Goal: Task Accomplishment & Management: Use online tool/utility

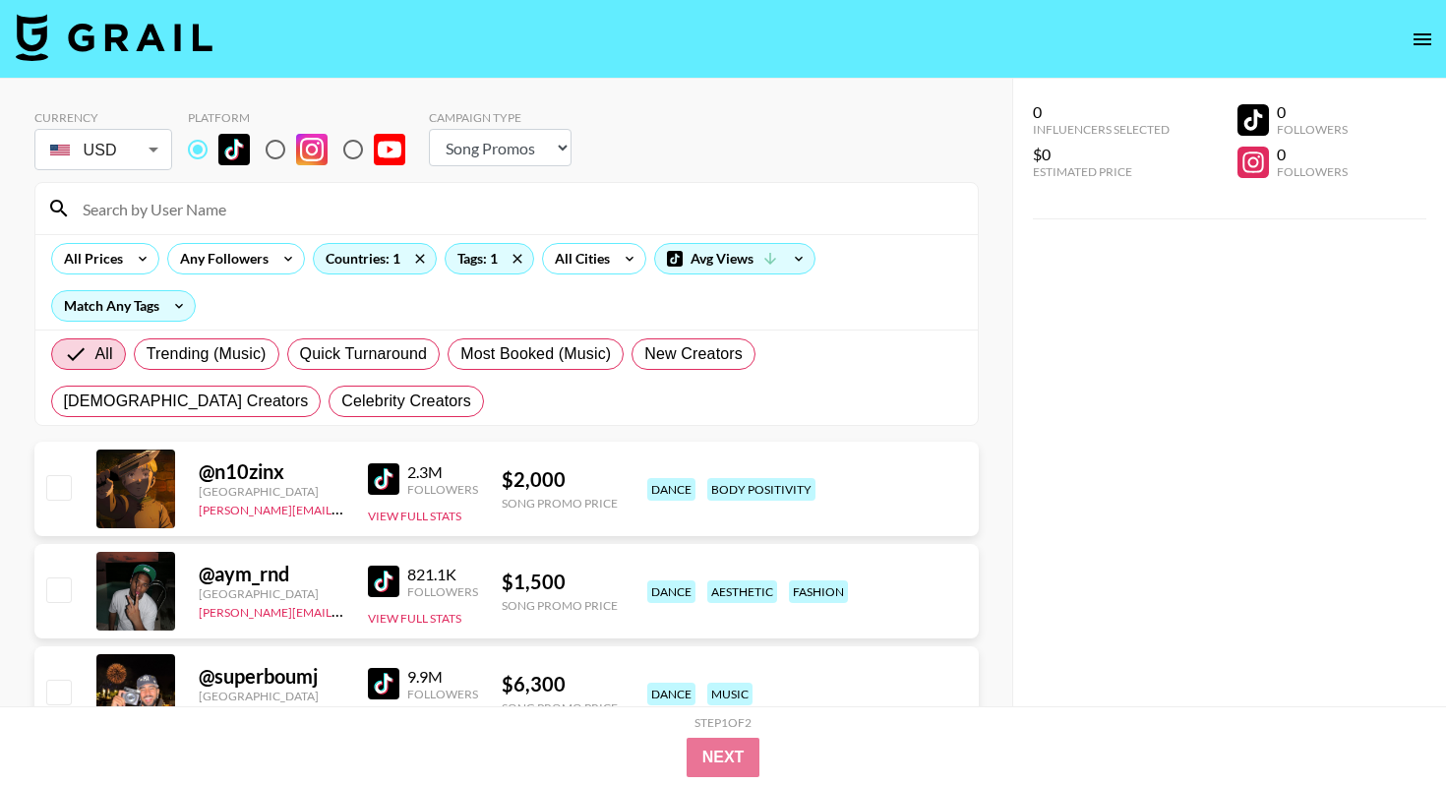
select select "Song"
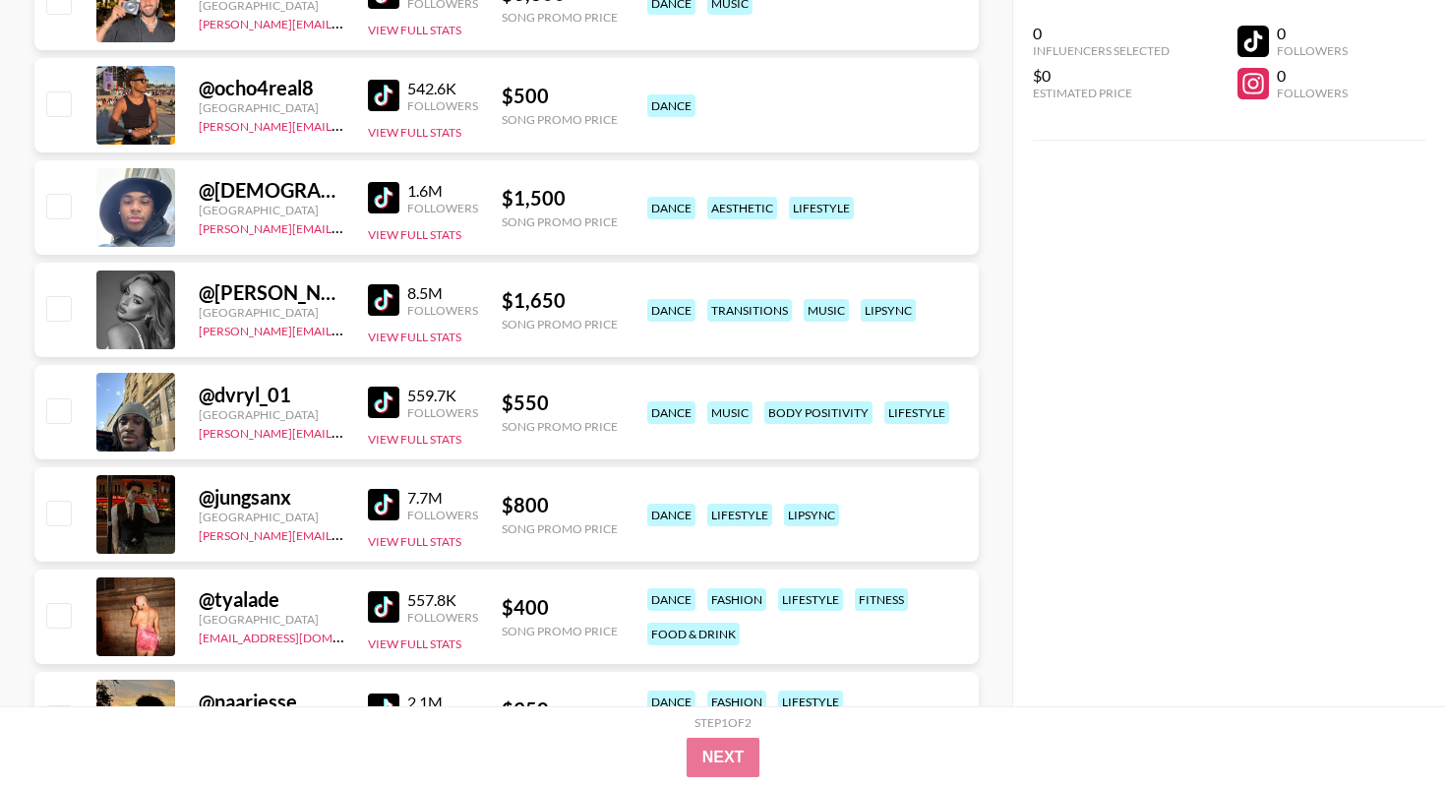
scroll to position [703, 0]
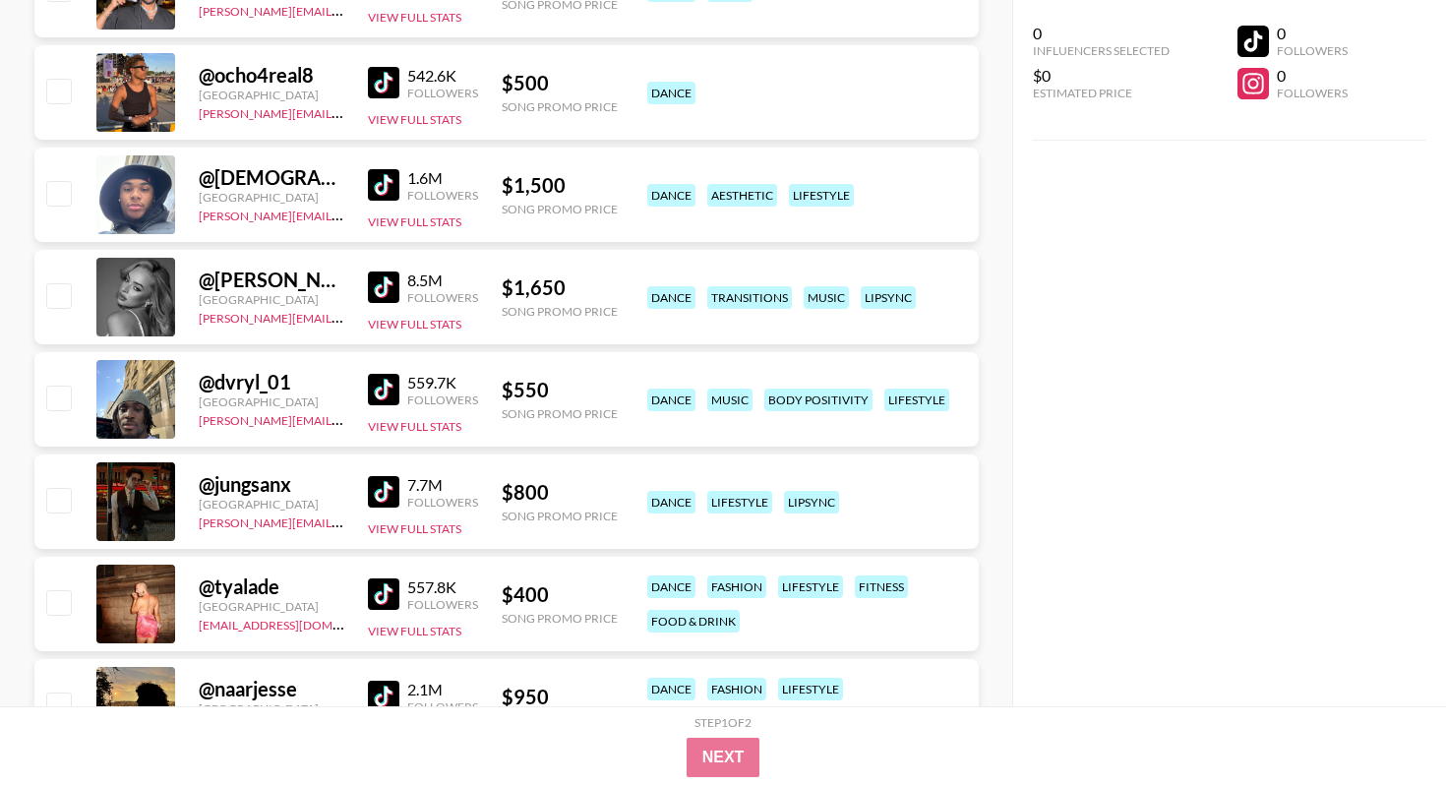
click at [387, 395] on img at bounding box center [383, 389] width 31 height 31
click at [373, 494] on img at bounding box center [383, 491] width 31 height 31
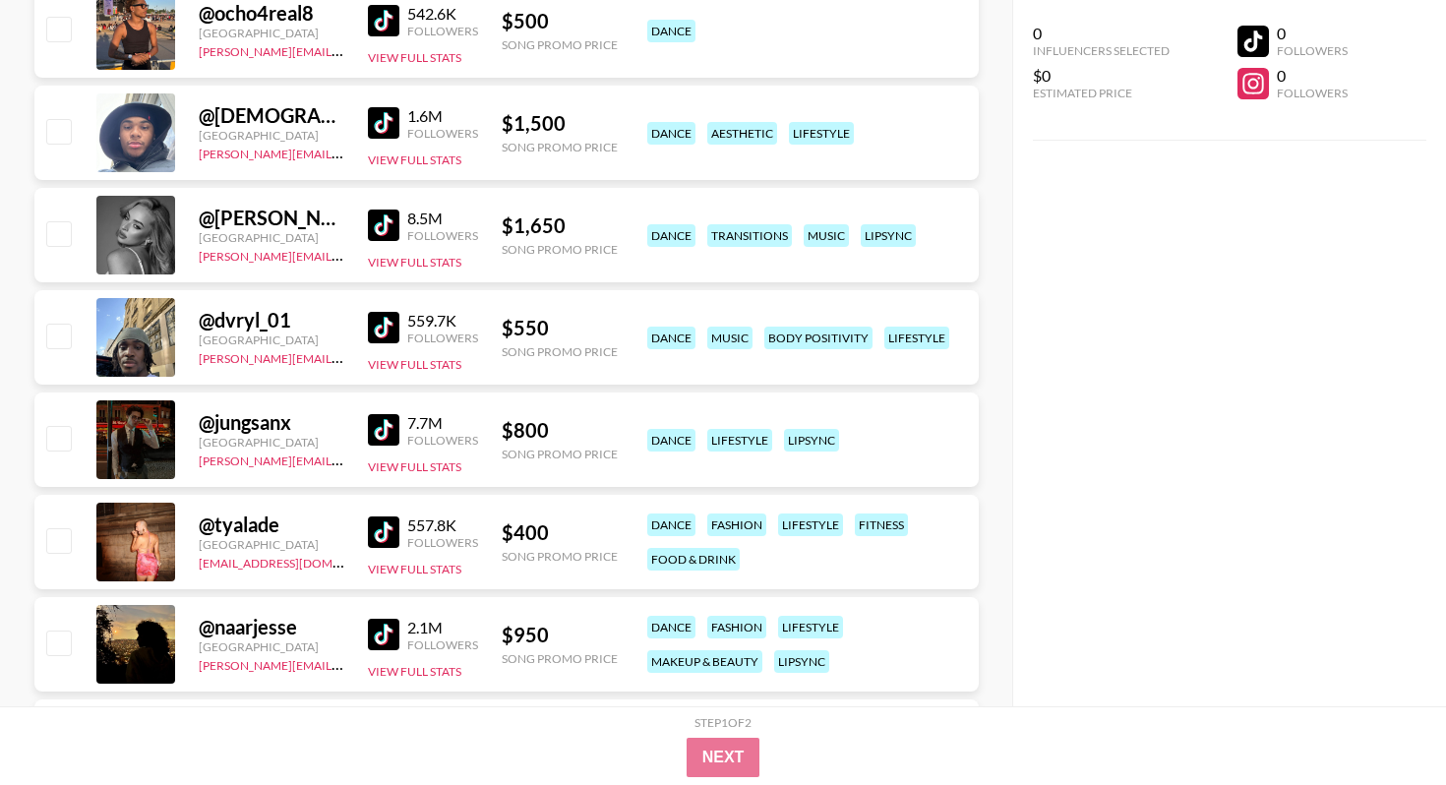
scroll to position [768, 0]
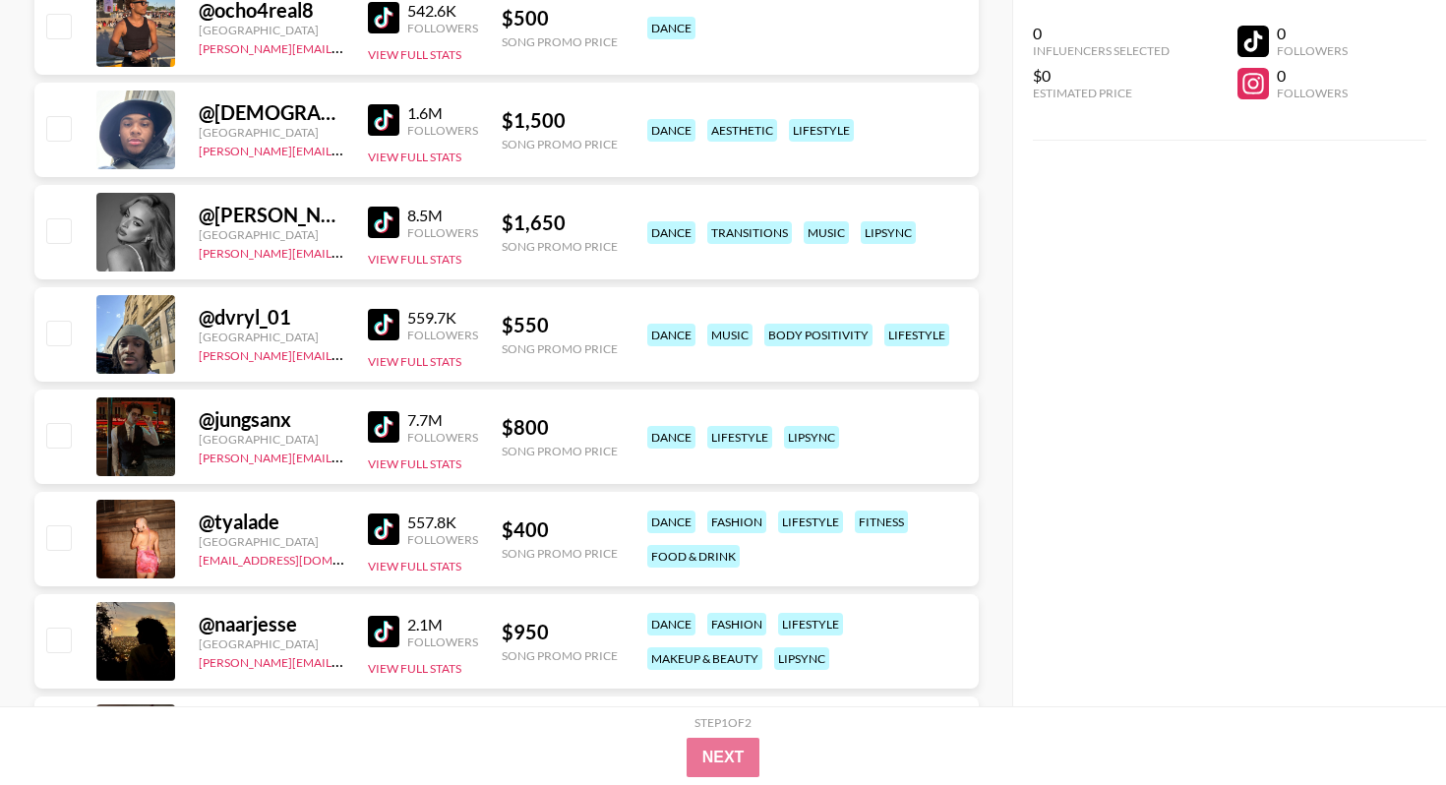
click at [382, 521] on img at bounding box center [383, 529] width 31 height 31
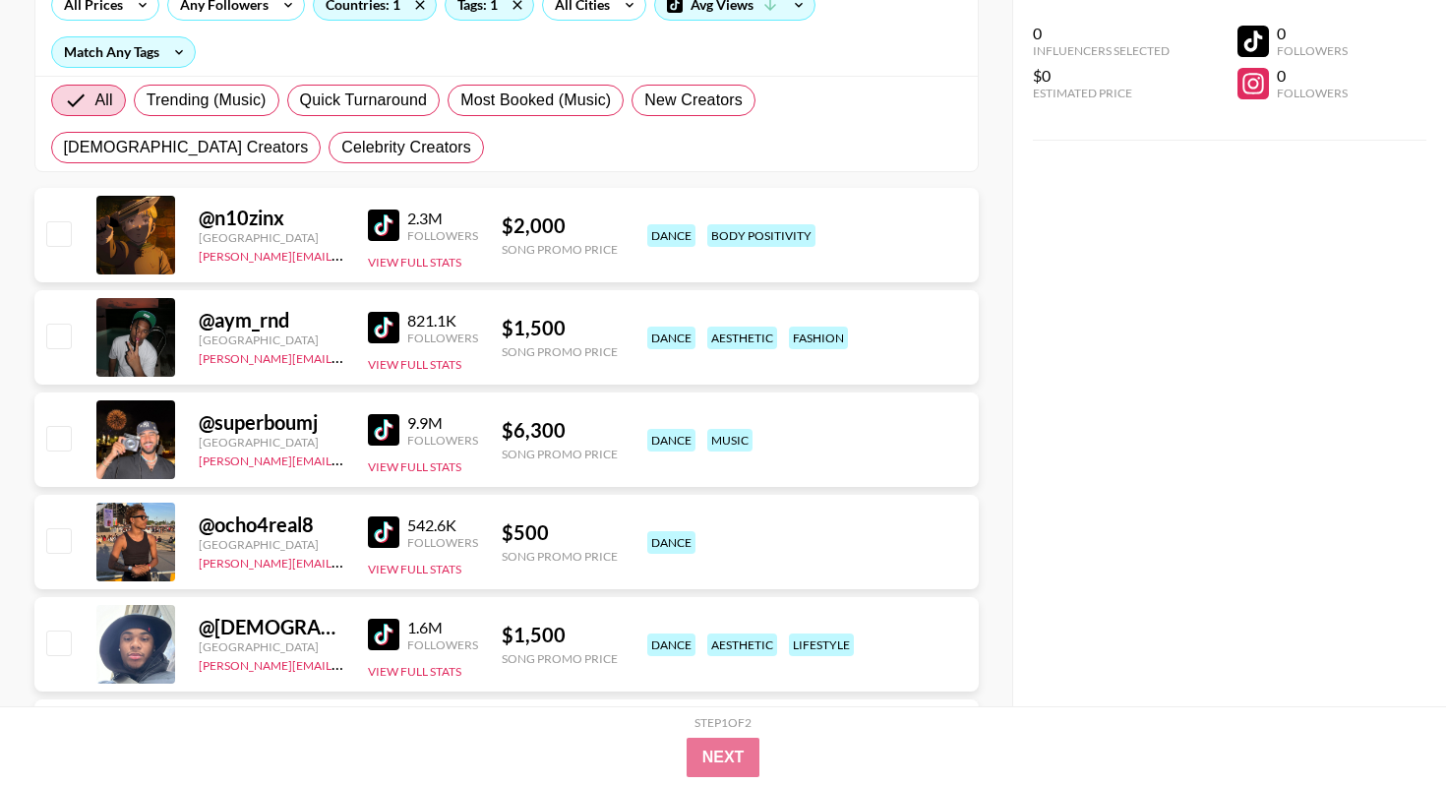
scroll to position [253, 0]
click at [379, 326] on img at bounding box center [383, 328] width 31 height 31
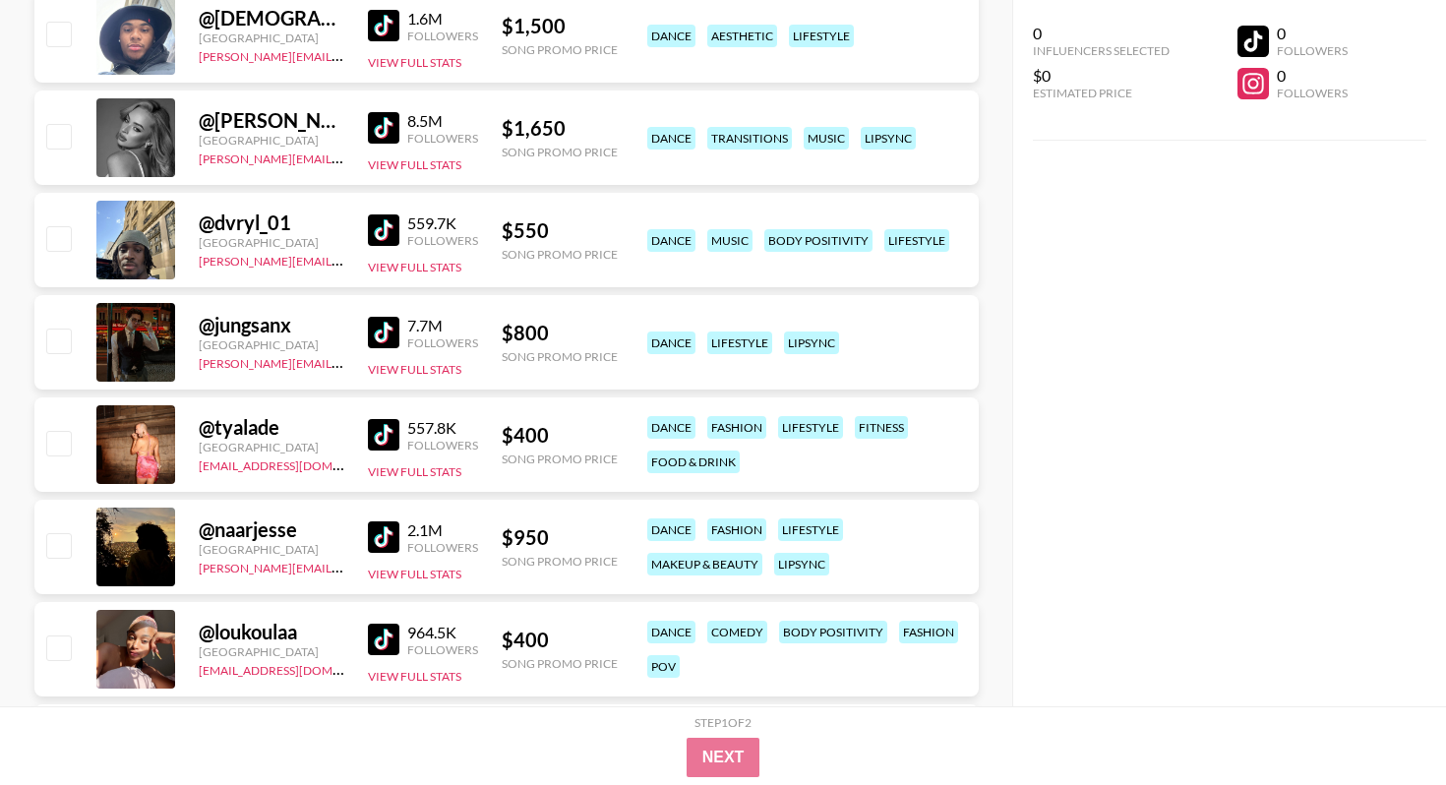
scroll to position [864, 0]
click at [385, 533] on img at bounding box center [383, 535] width 31 height 31
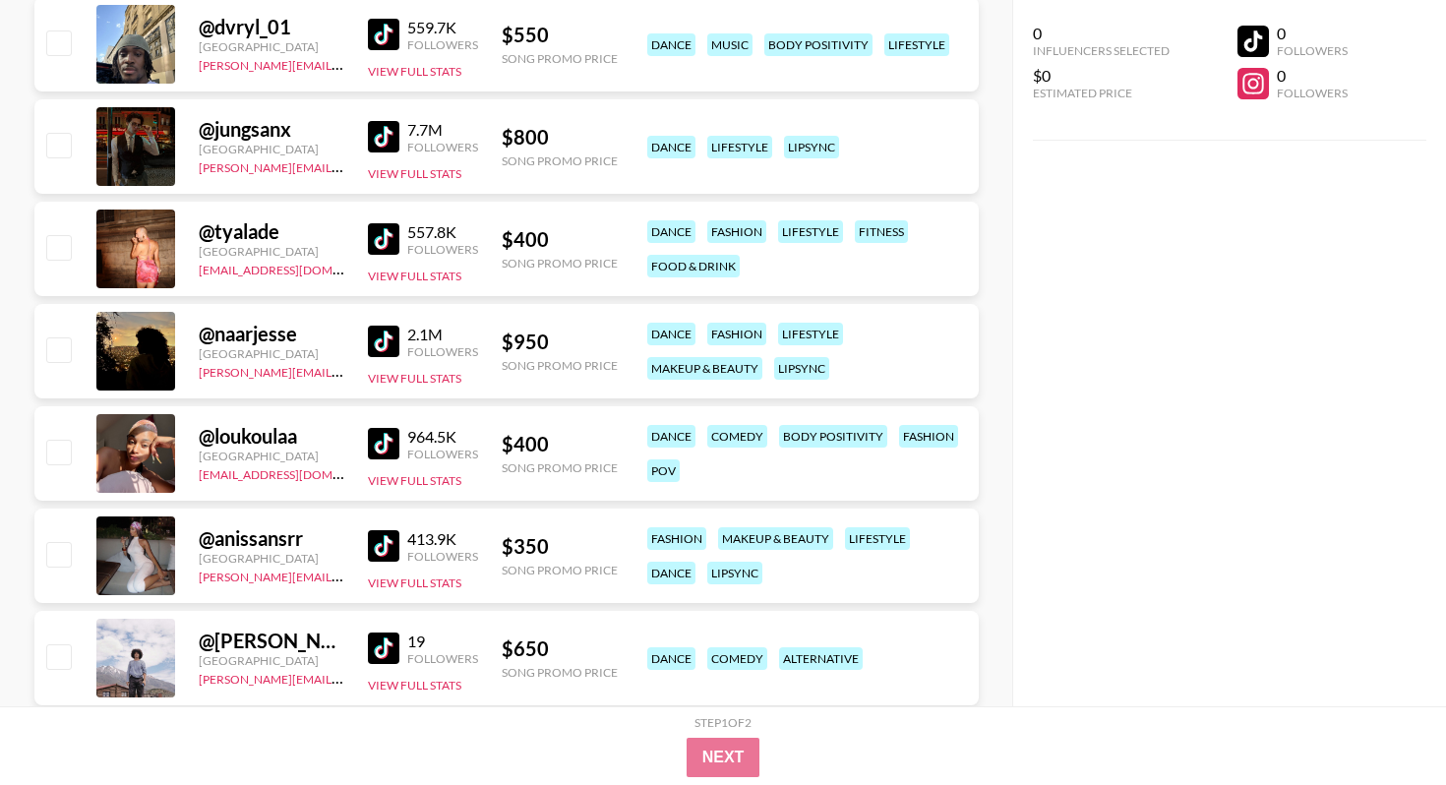
scroll to position [1087, 0]
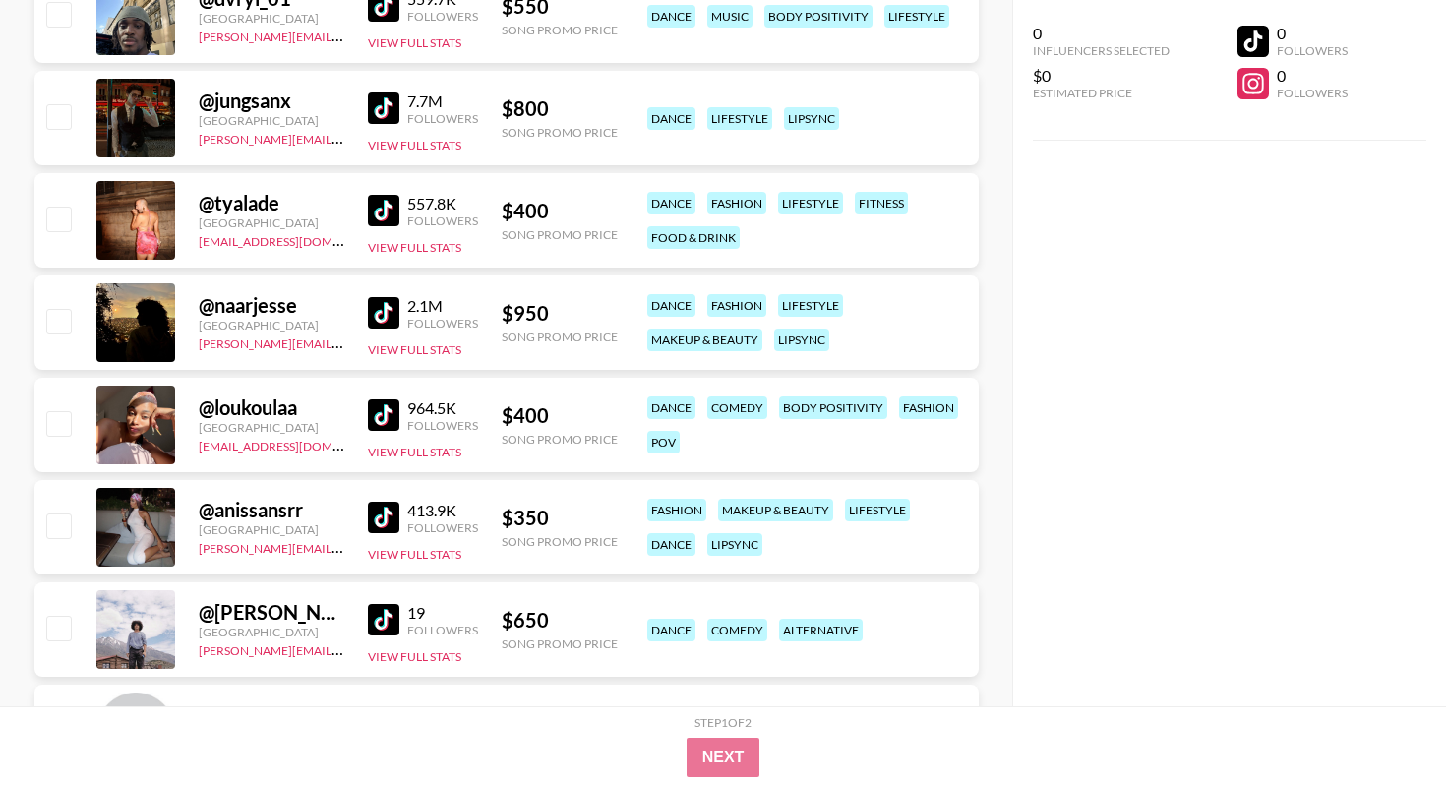
click at [393, 419] on img at bounding box center [383, 414] width 31 height 31
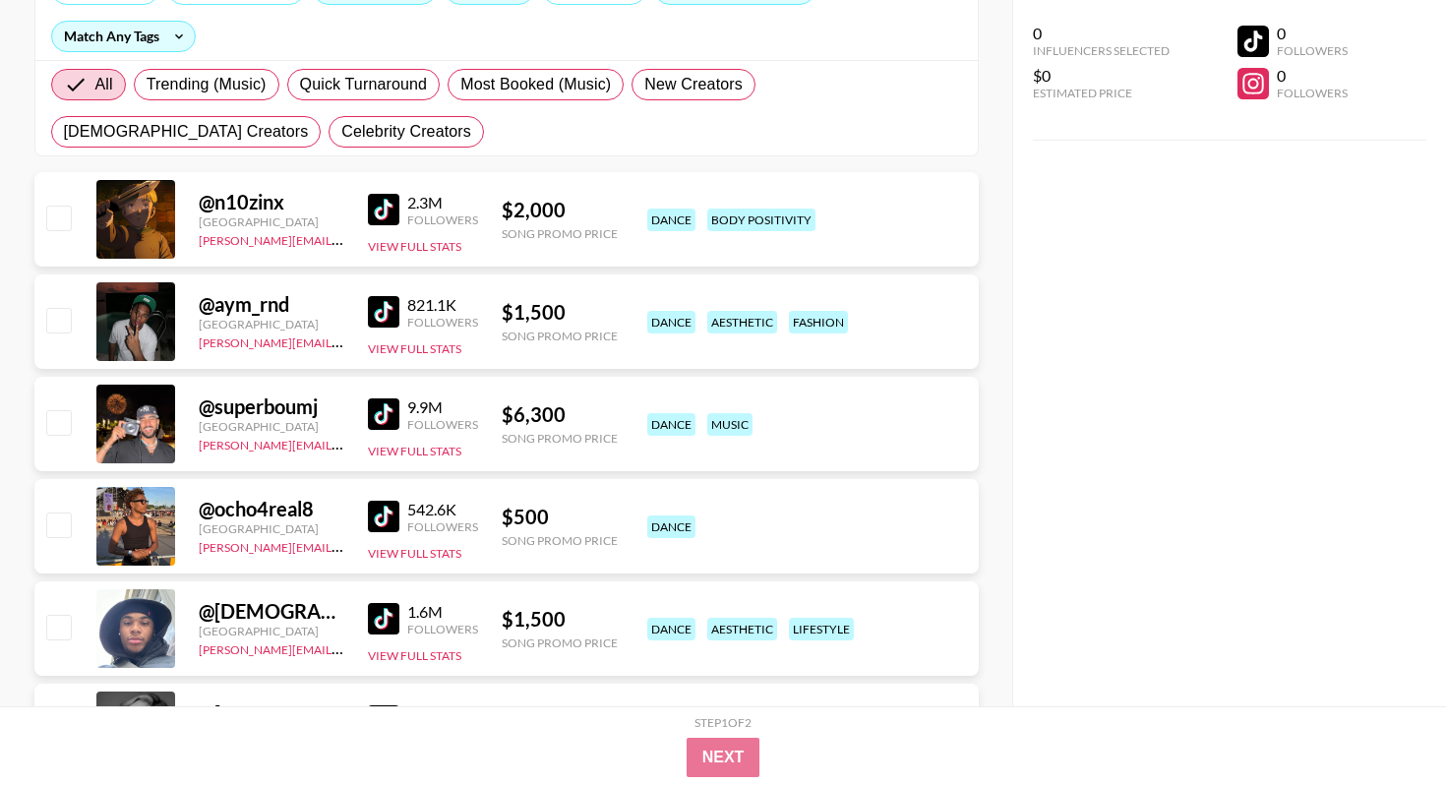
scroll to position [125, 0]
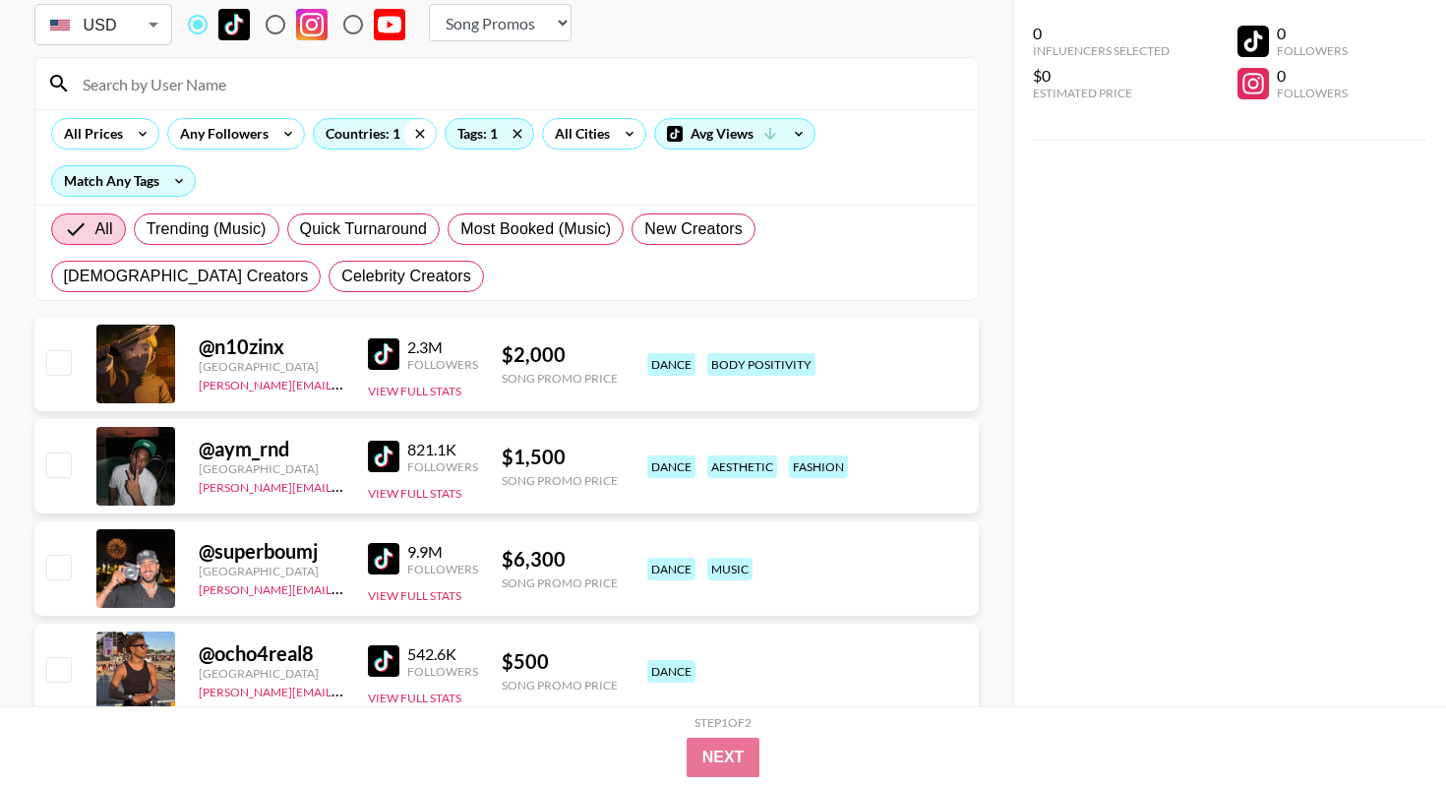
click at [420, 133] on icon at bounding box center [419, 134] width 31 height 30
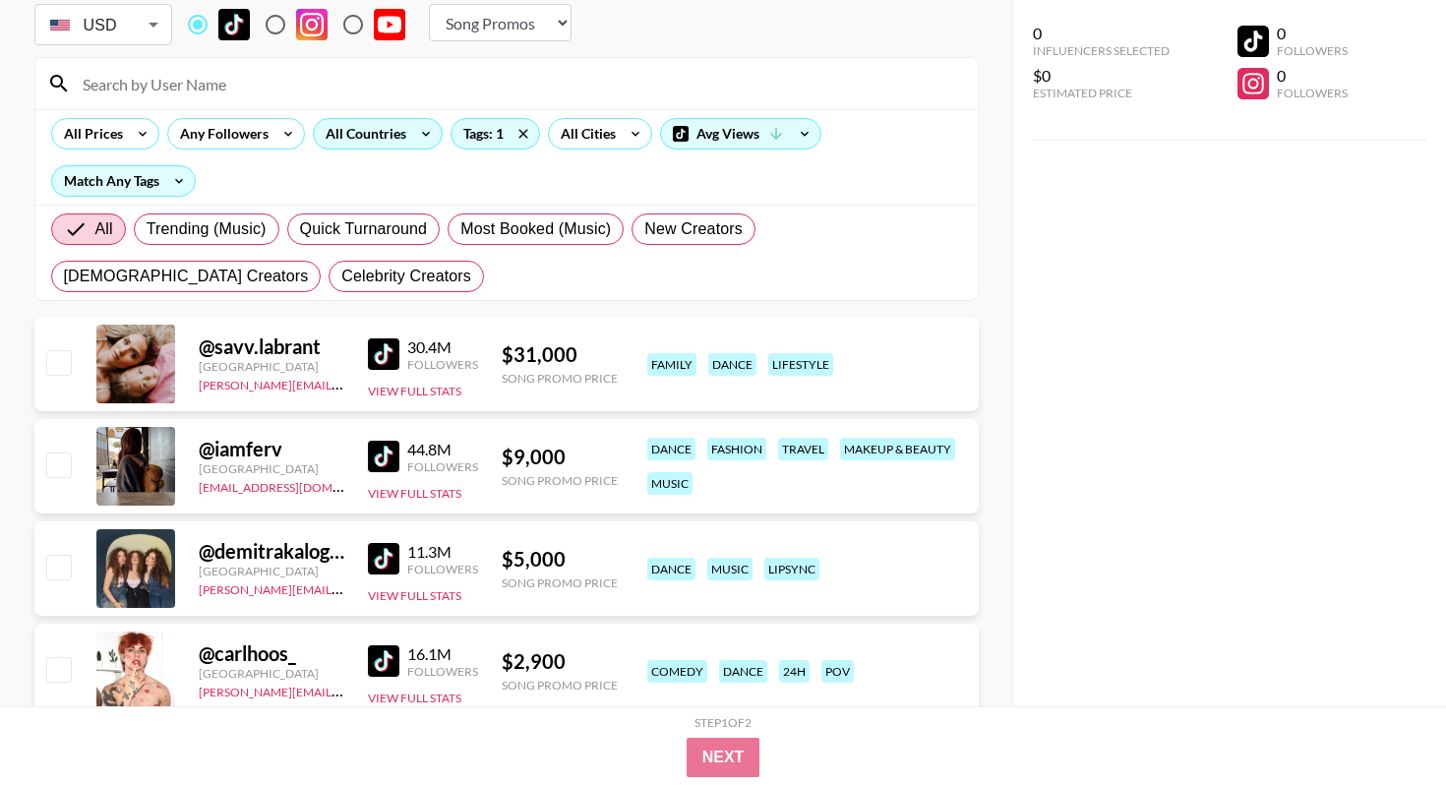
click at [352, 131] on div "All Countries" at bounding box center [362, 134] width 96 height 30
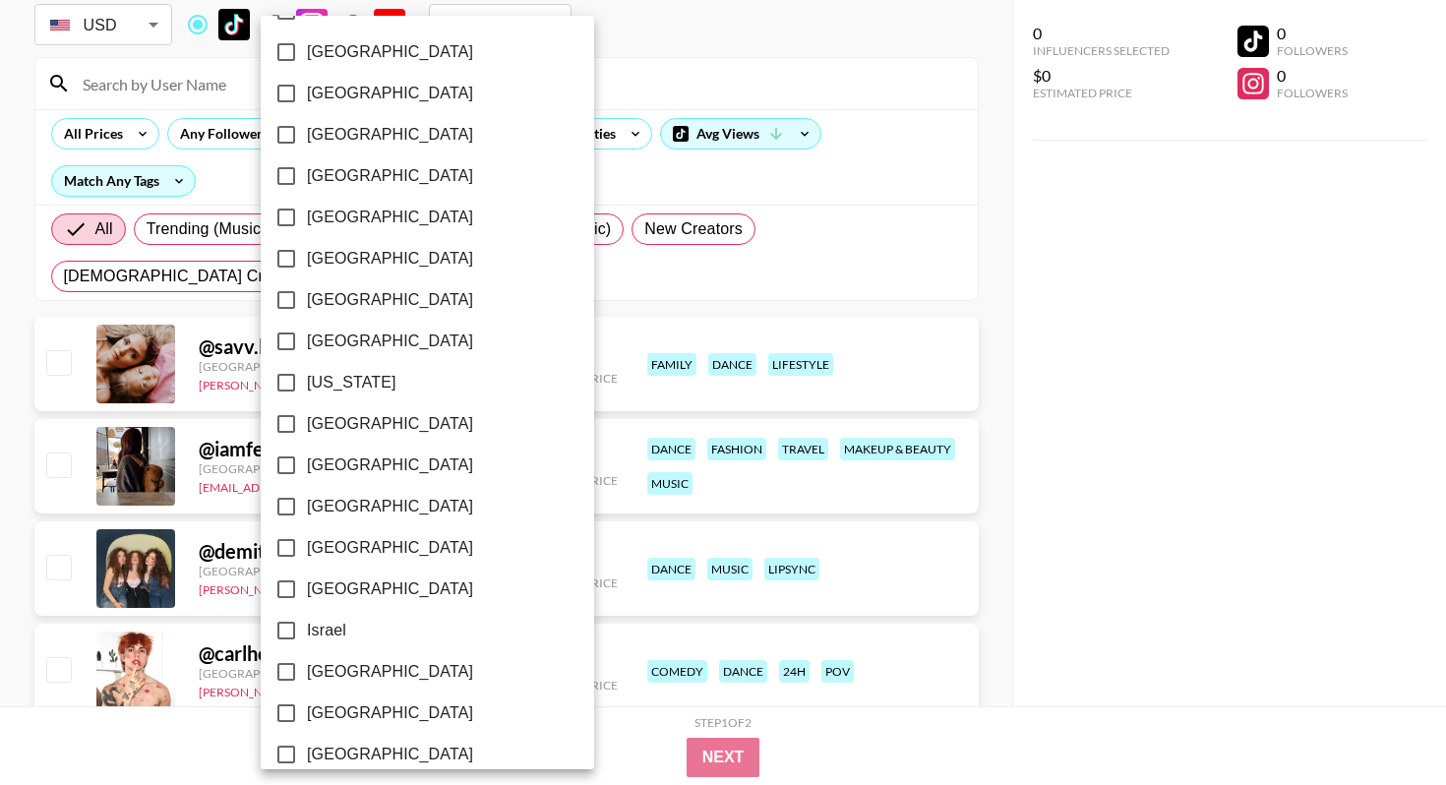
scroll to position [385, 0]
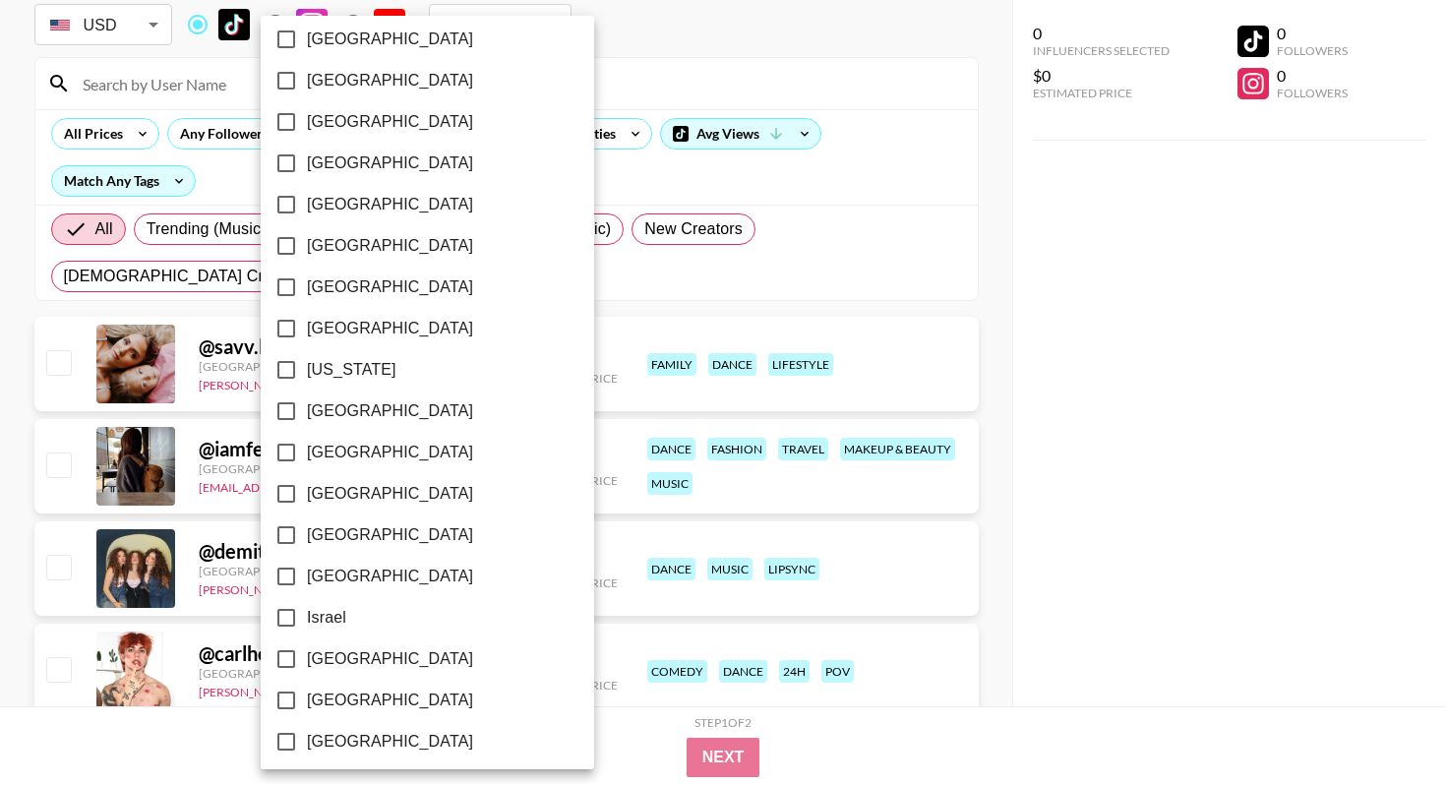
click at [361, 410] on span "[GEOGRAPHIC_DATA]" at bounding box center [390, 411] width 166 height 24
click at [307, 410] on input "[GEOGRAPHIC_DATA]" at bounding box center [286, 411] width 41 height 41
checkbox input "true"
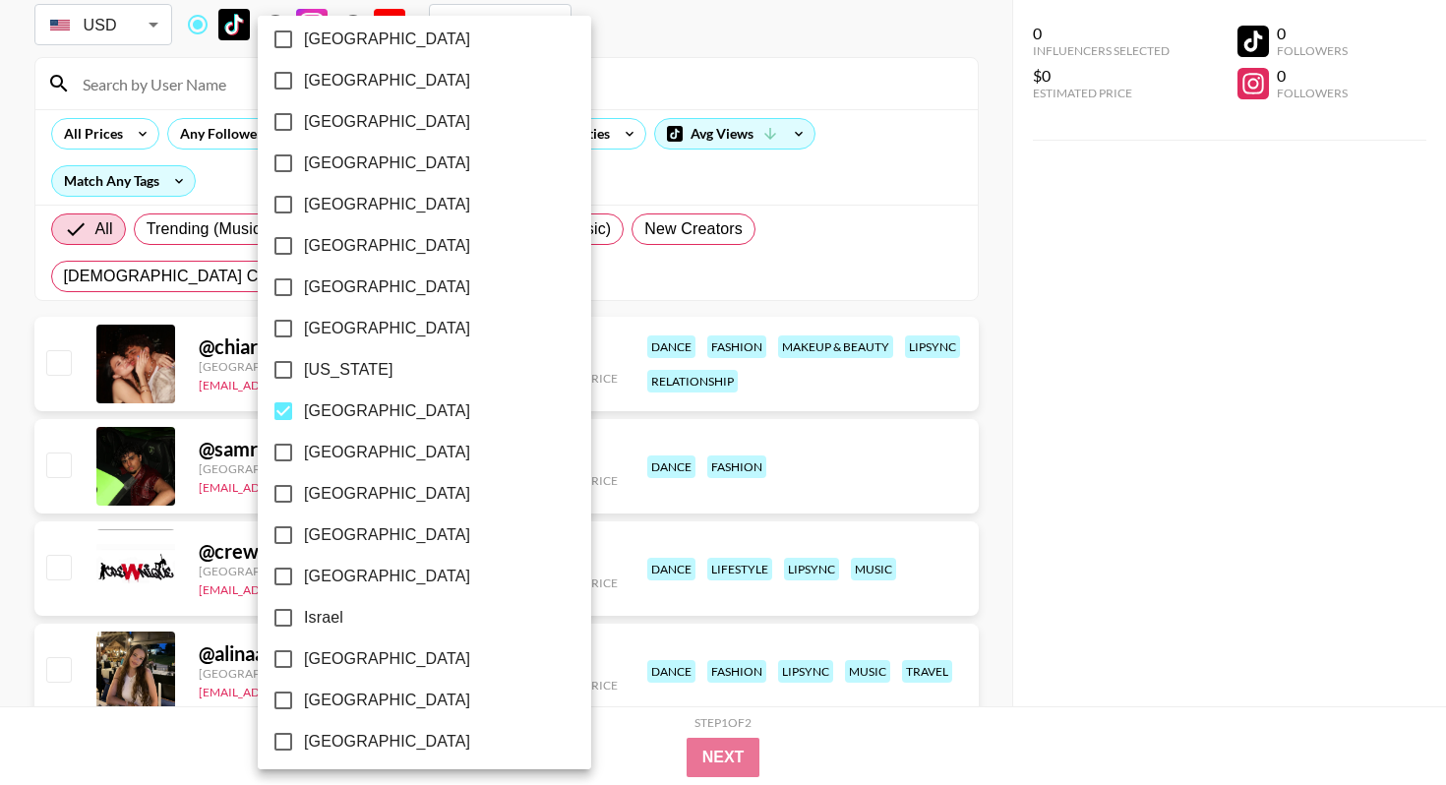
click at [588, 297] on div at bounding box center [723, 392] width 1446 height 785
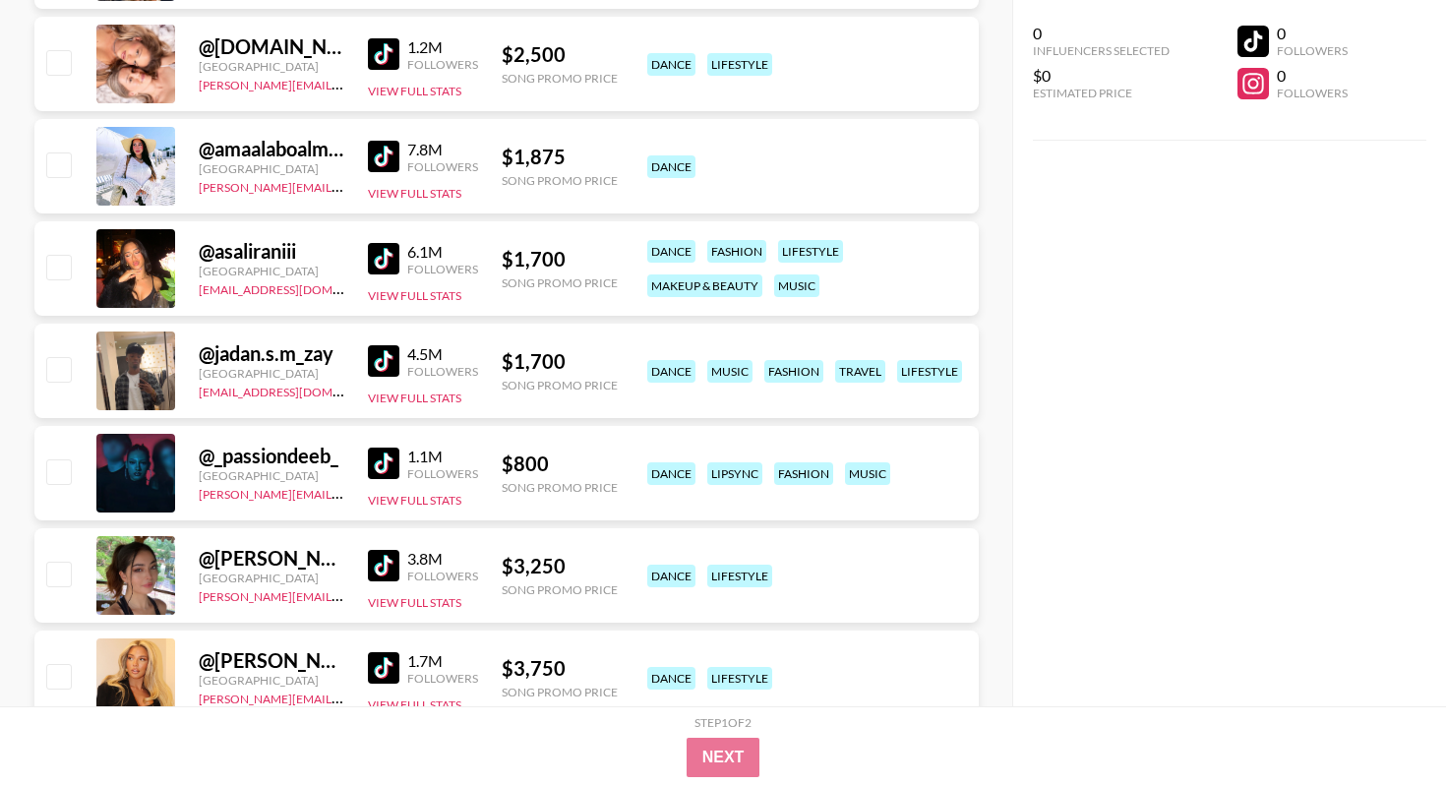
scroll to position [950, 0]
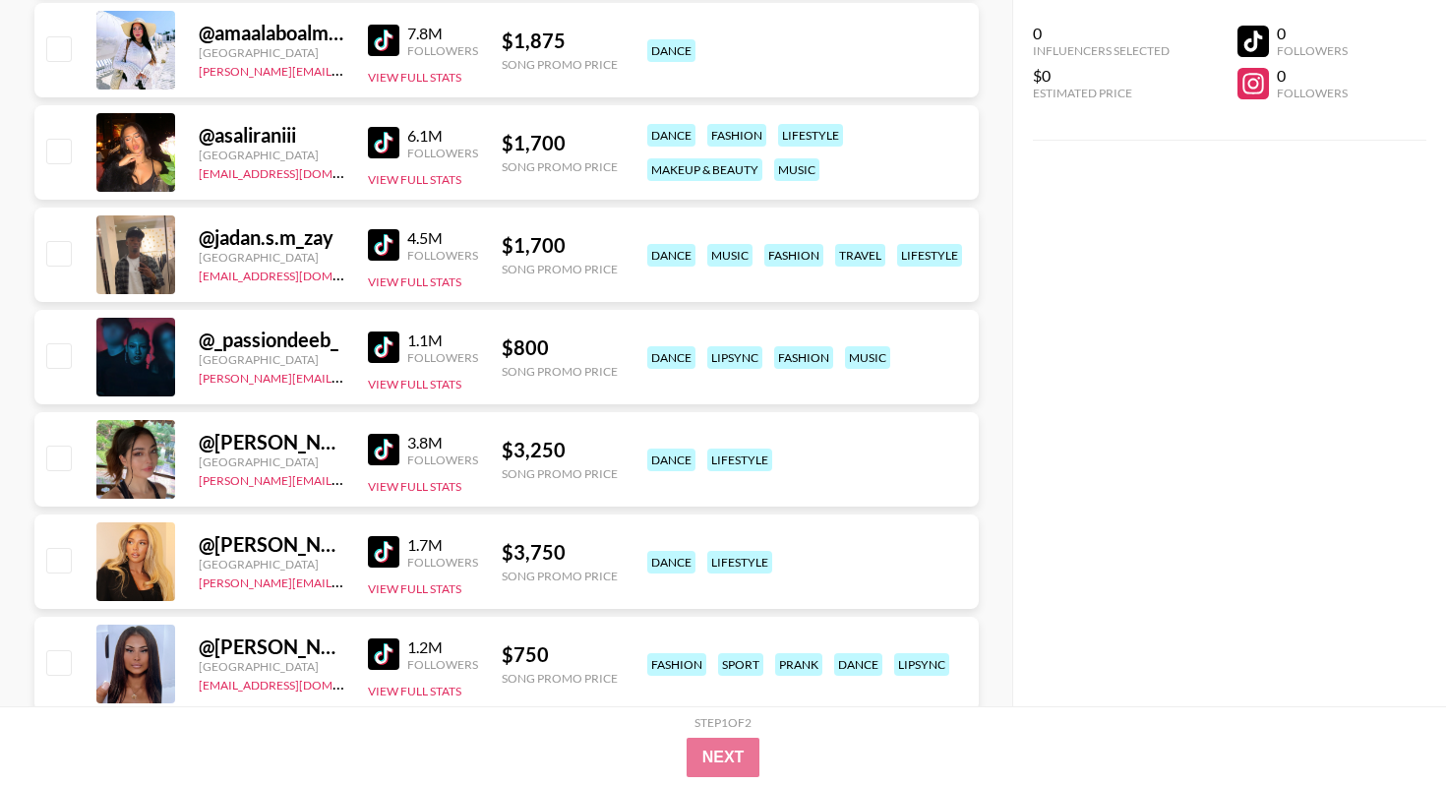
click at [384, 359] on img at bounding box center [383, 347] width 31 height 31
drag, startPoint x: 343, startPoint y: 343, endPoint x: 214, endPoint y: 343, distance: 128.9
click at [214, 343] on div "@ _passiondeeb_" at bounding box center [272, 340] width 146 height 25
copy div "_passiondeeb_"
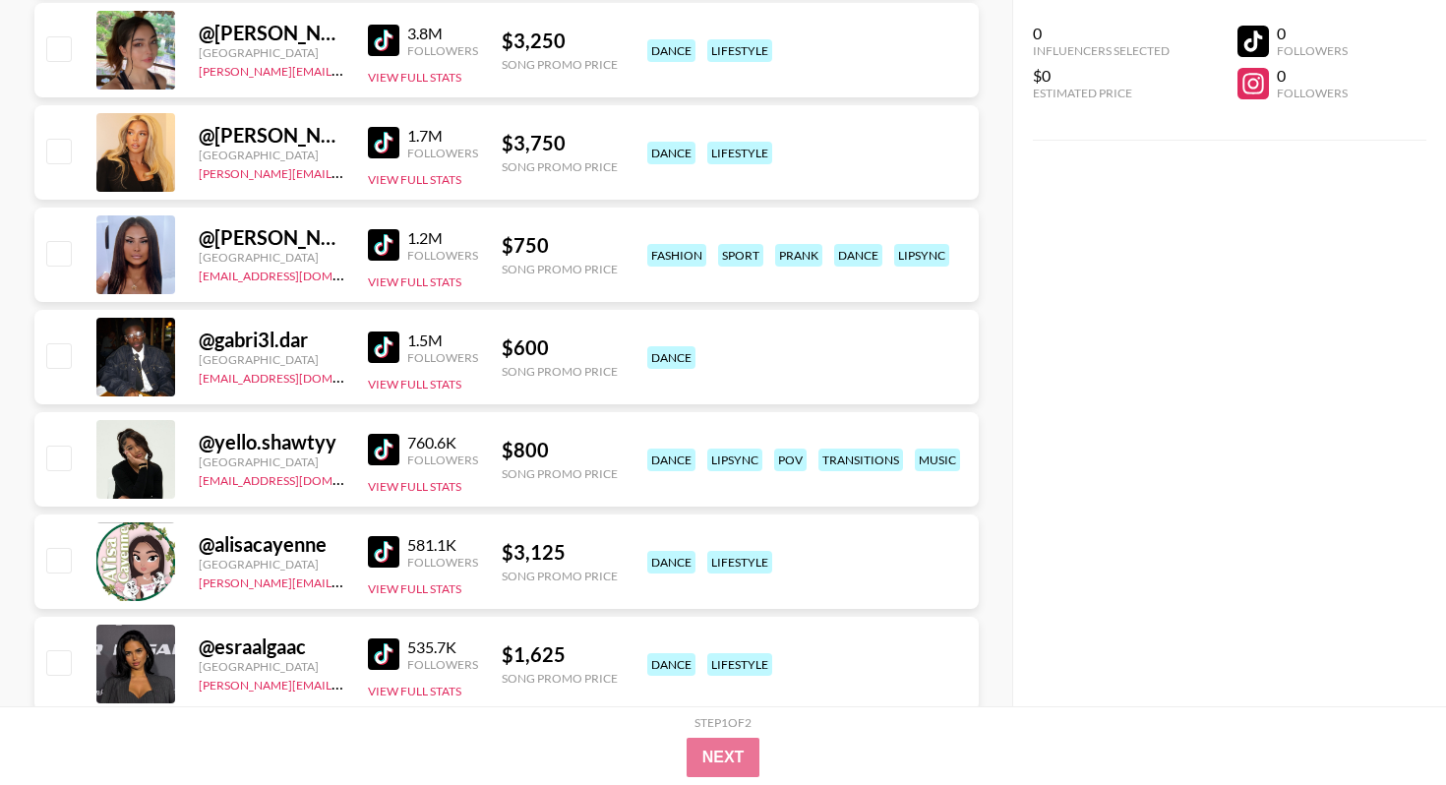
scroll to position [1378, 0]
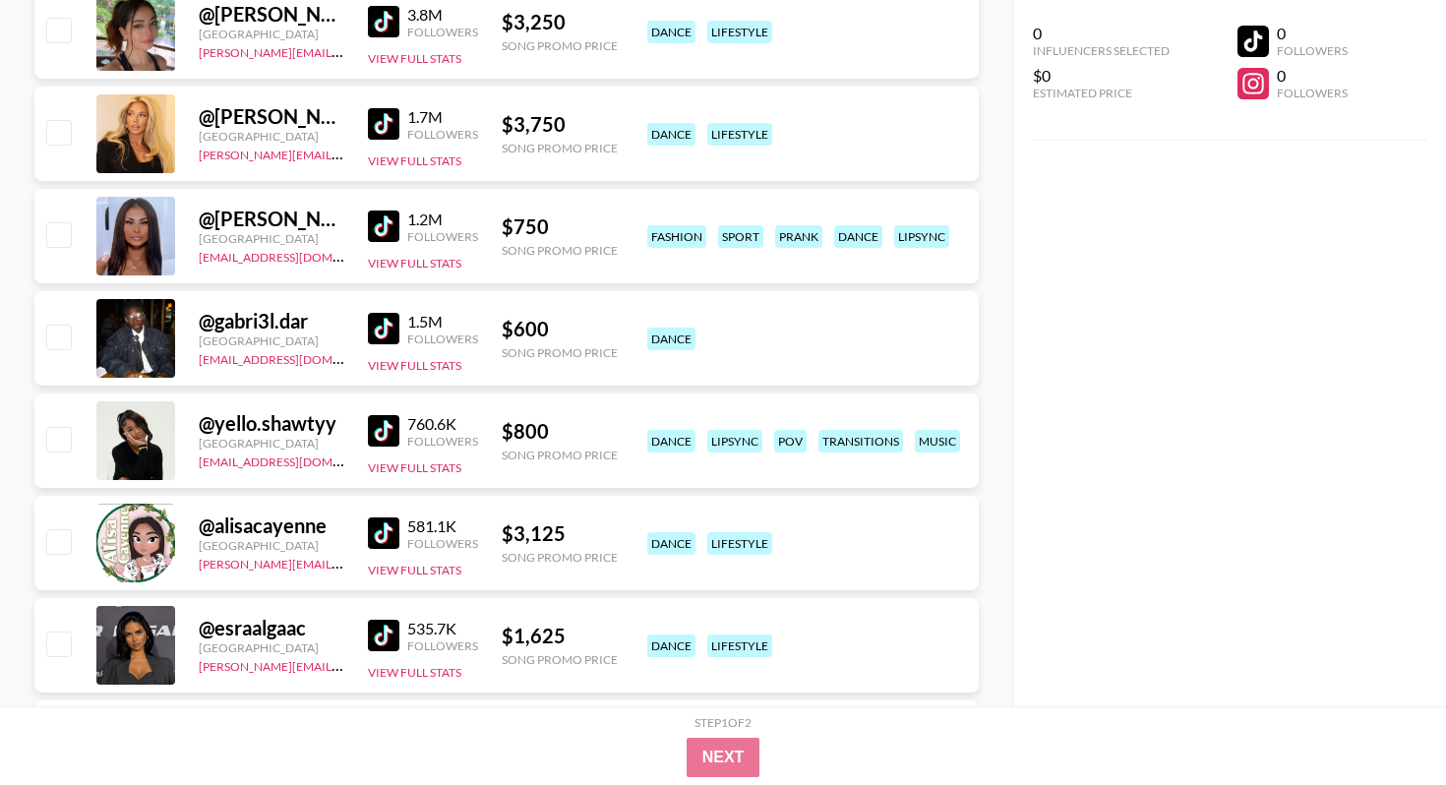
click at [386, 322] on img at bounding box center [383, 328] width 31 height 31
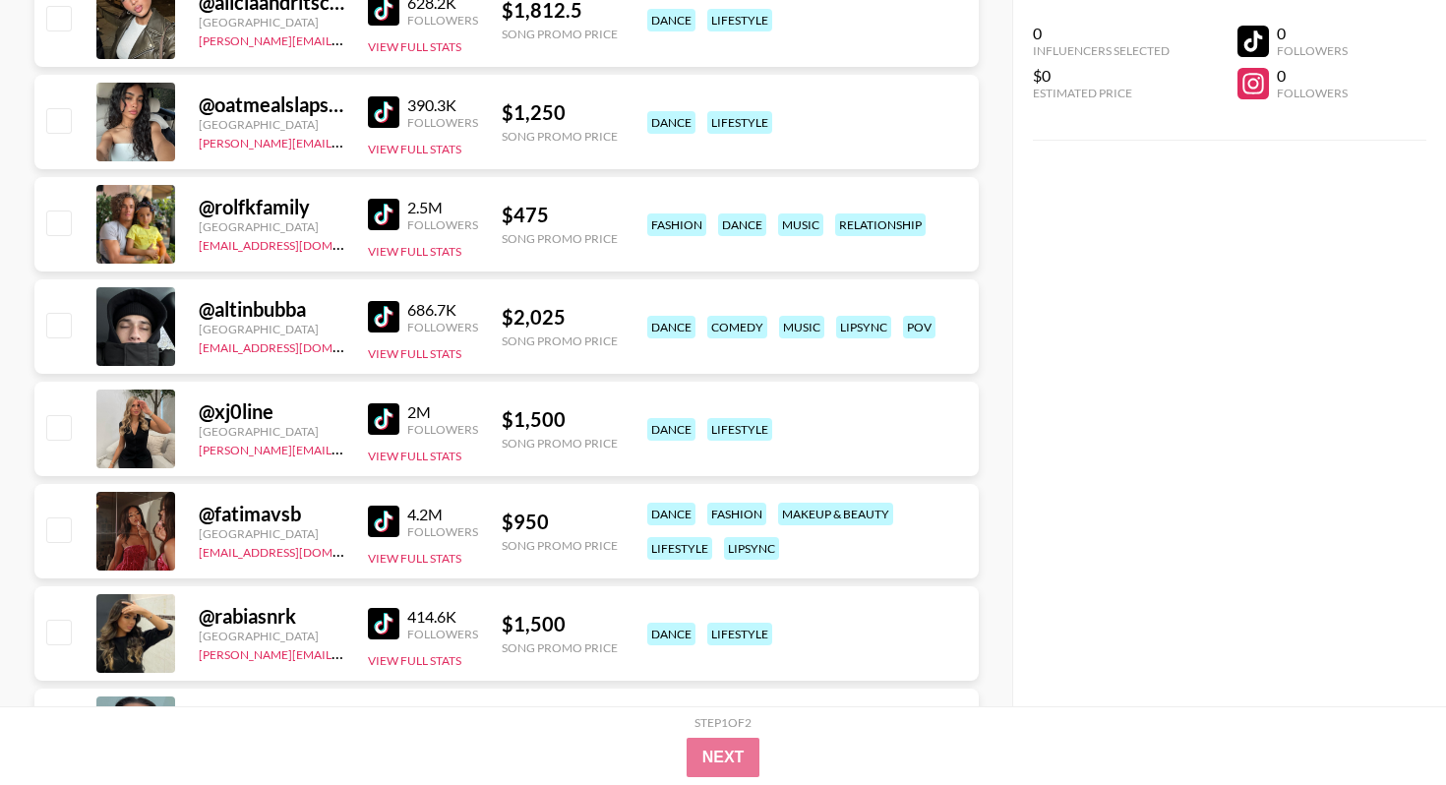
scroll to position [2518, 0]
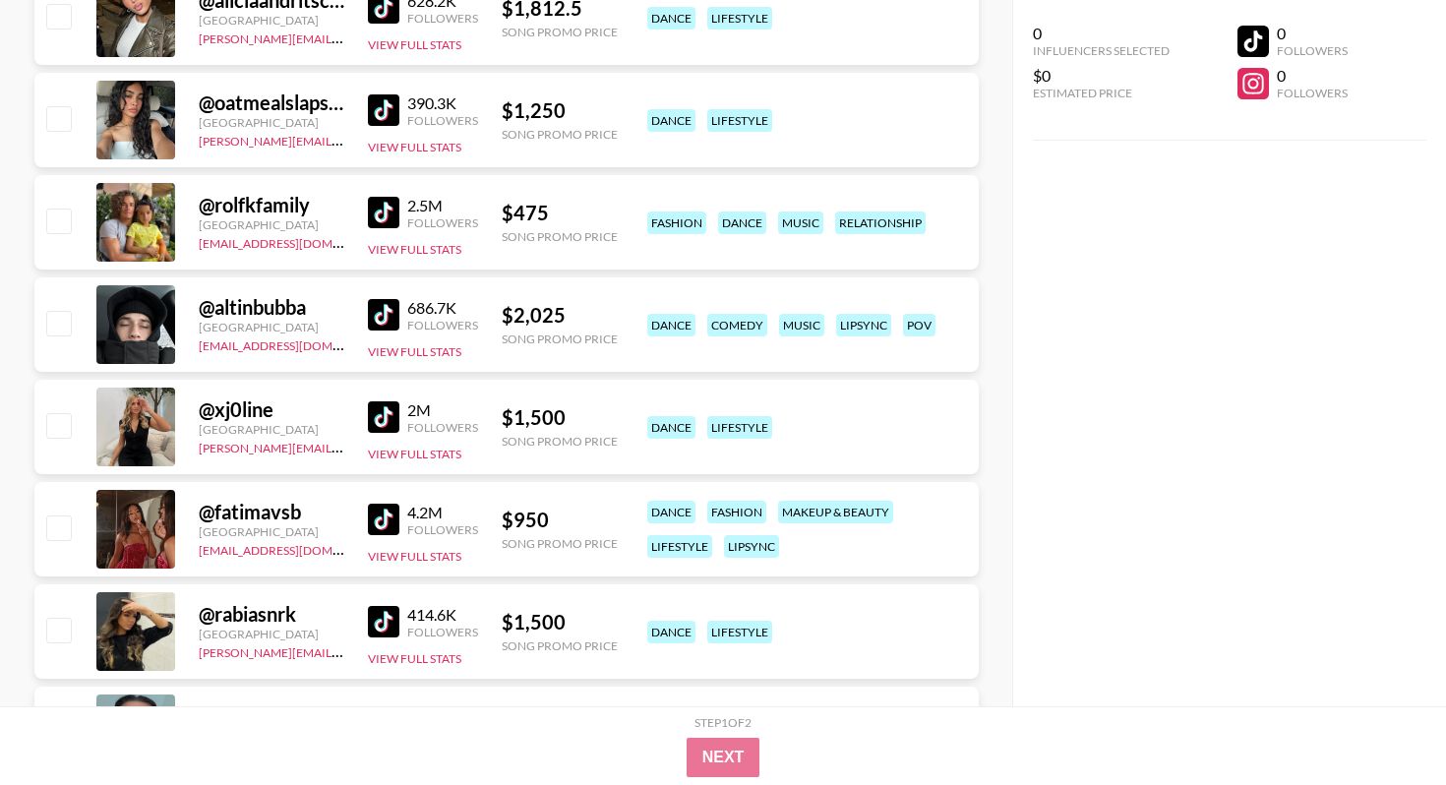
click at [386, 517] on img at bounding box center [383, 519] width 31 height 31
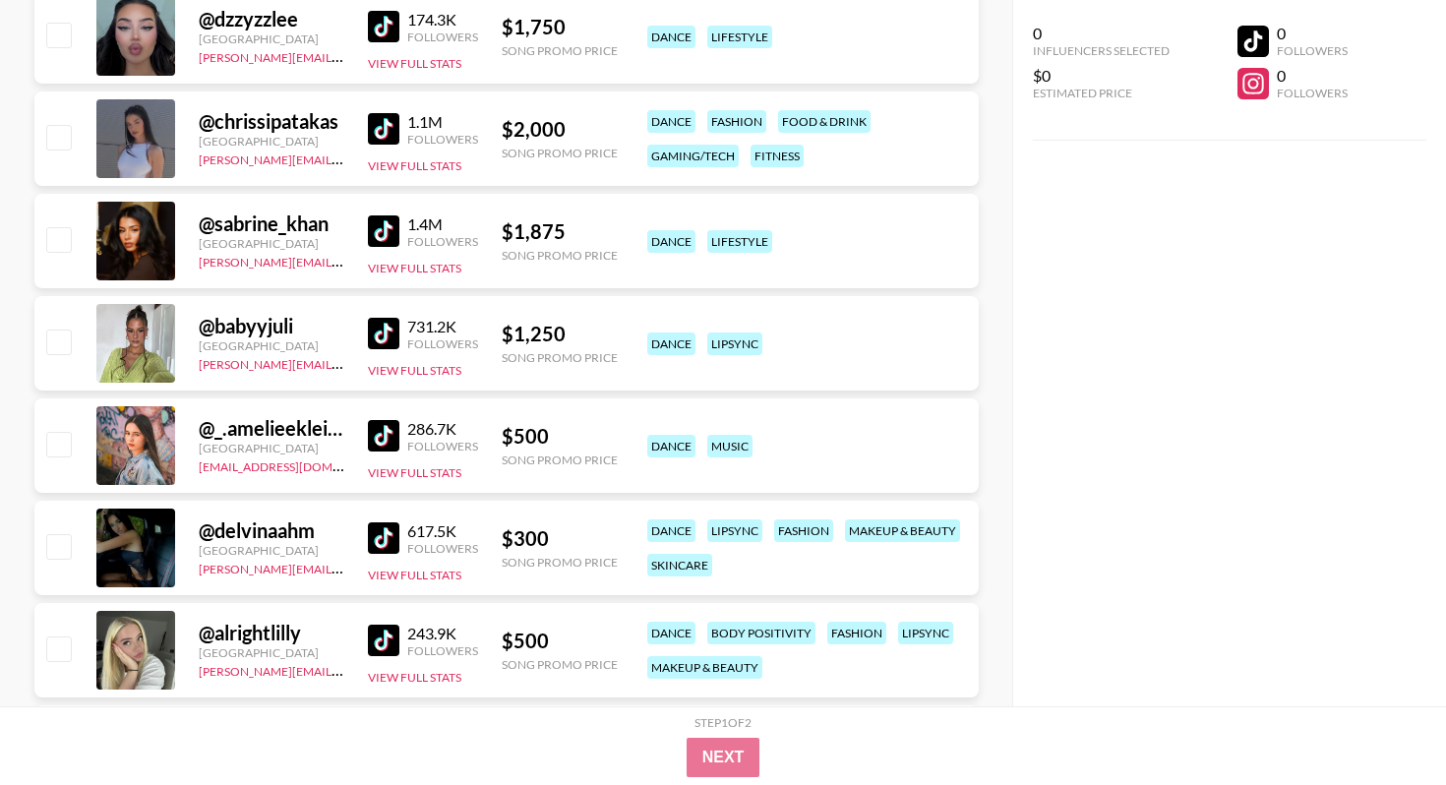
scroll to position [3218, 0]
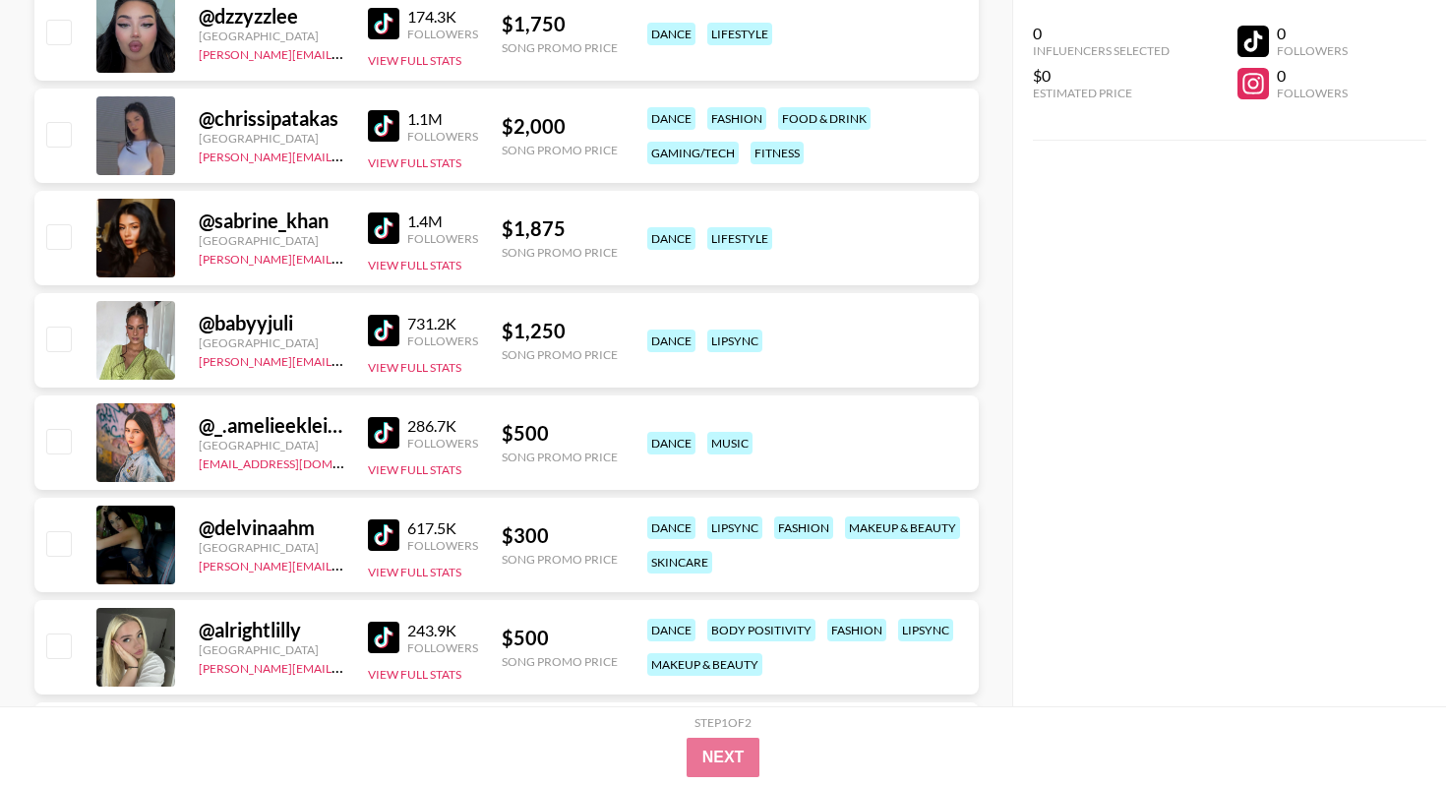
click at [386, 427] on img at bounding box center [383, 432] width 31 height 31
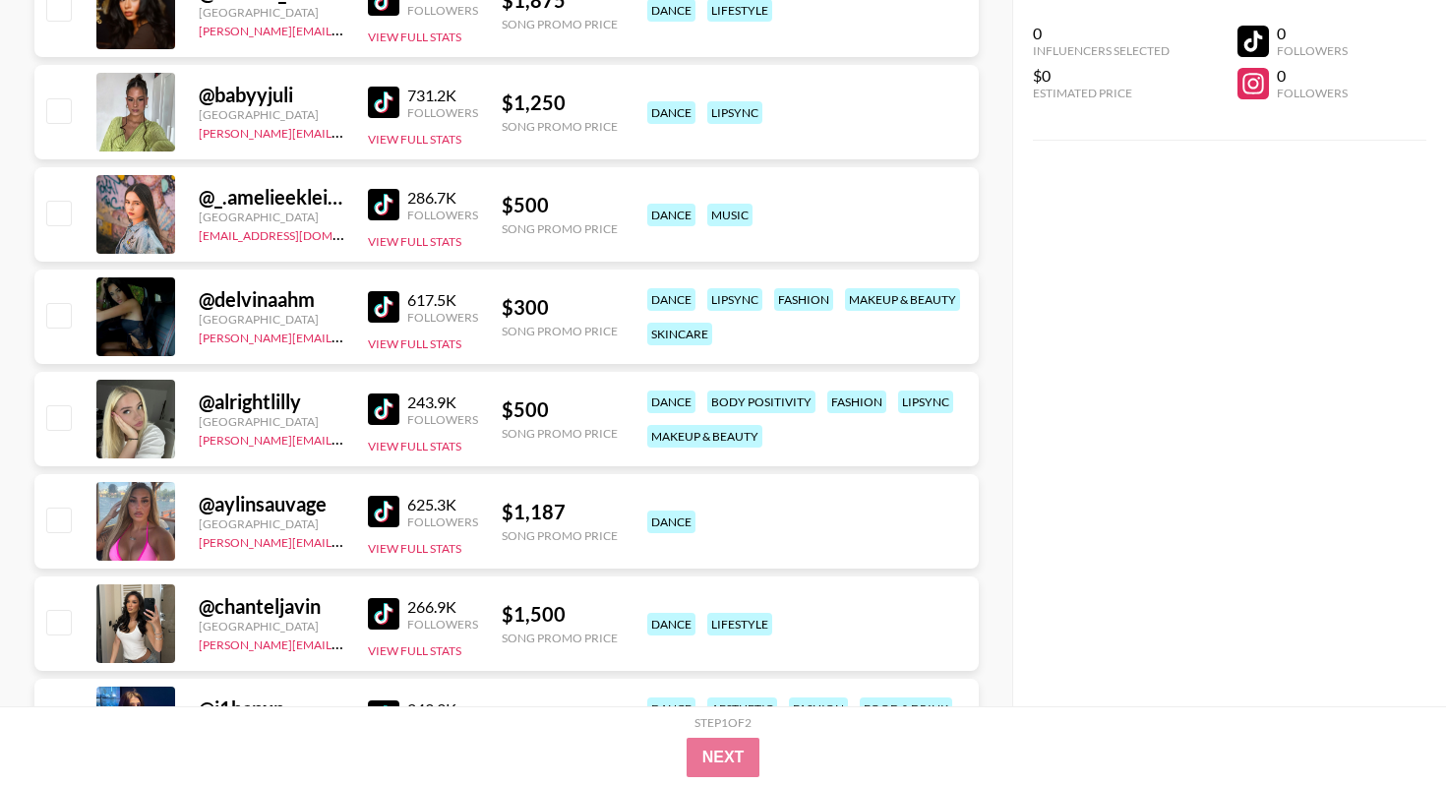
scroll to position [3448, 0]
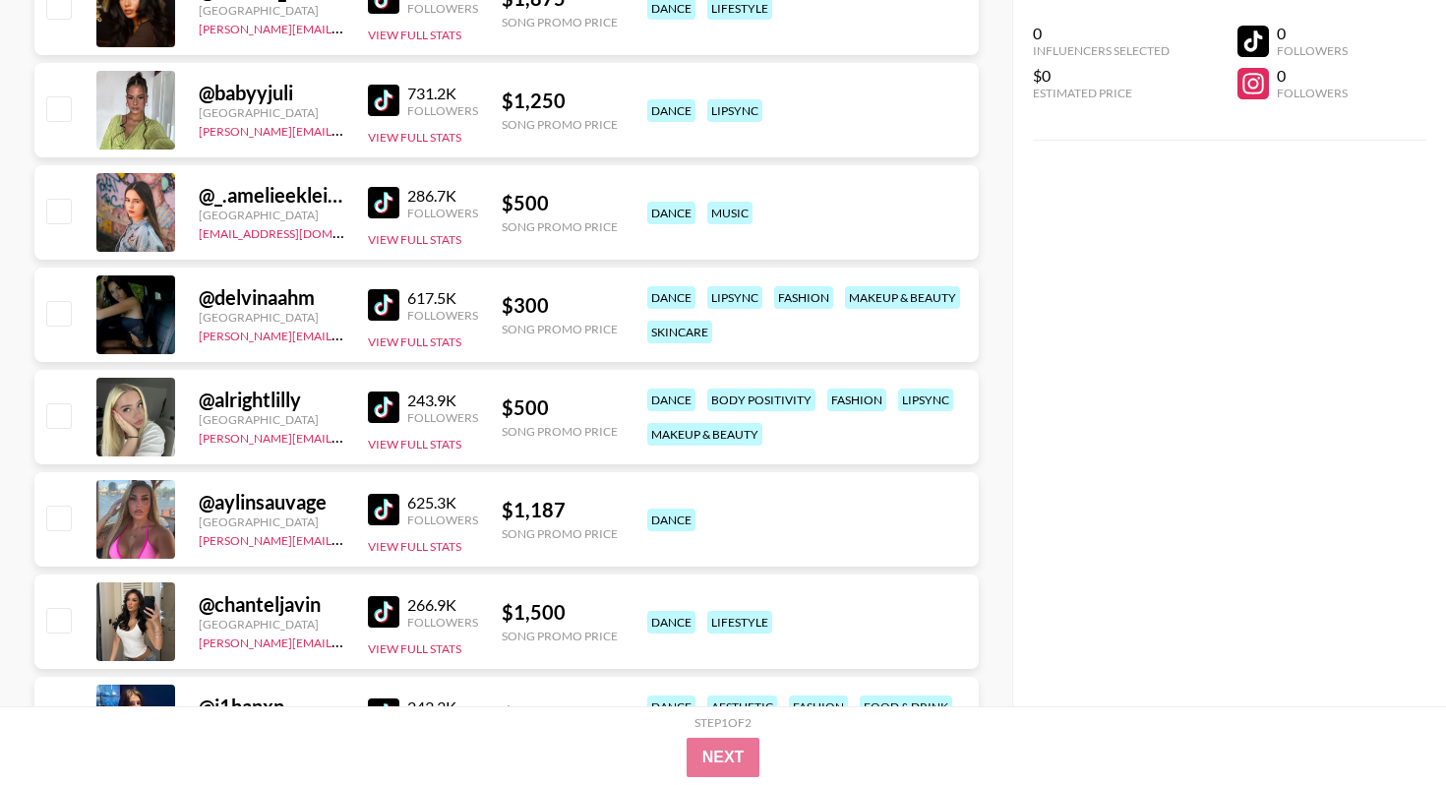
click at [391, 307] on img at bounding box center [383, 304] width 31 height 31
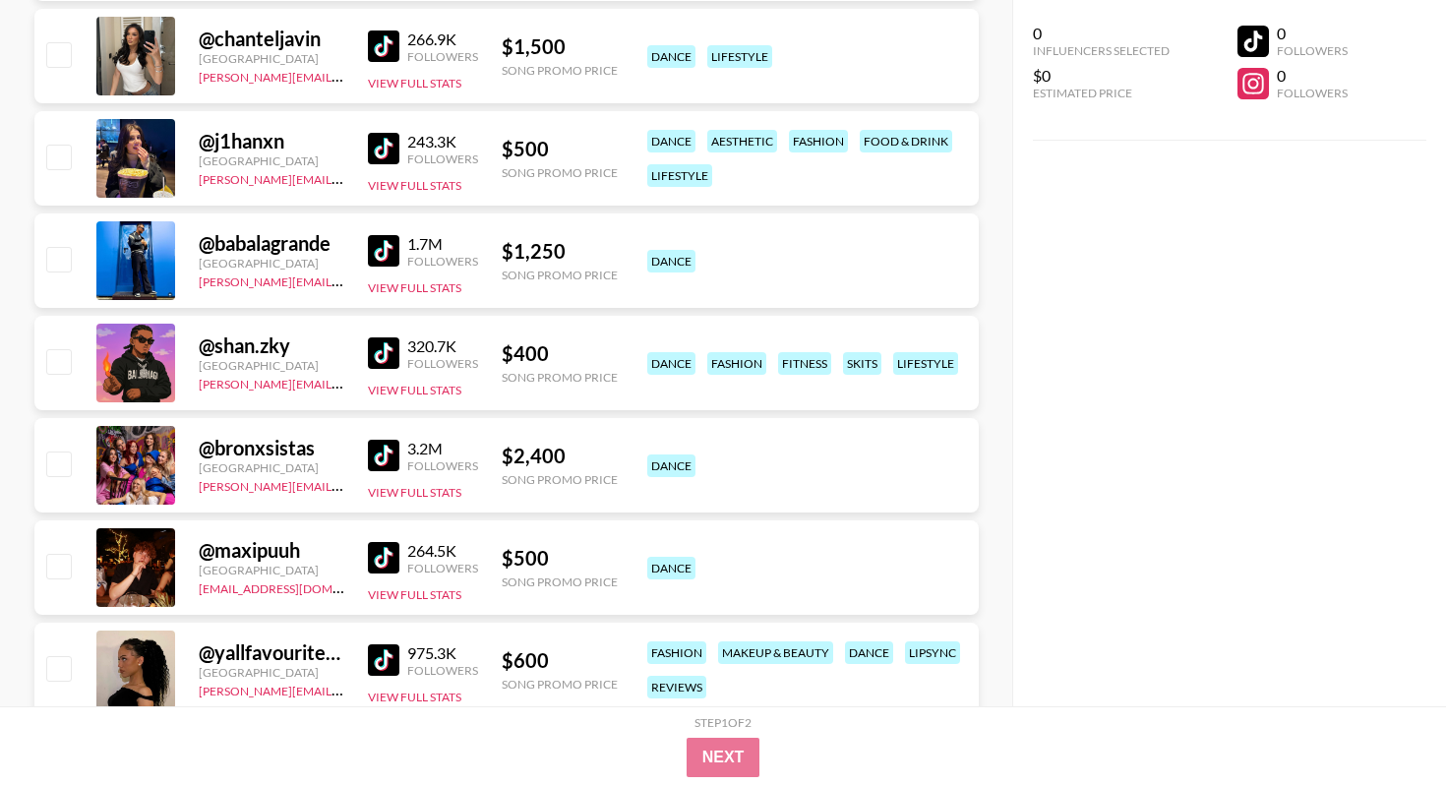
scroll to position [4017, 0]
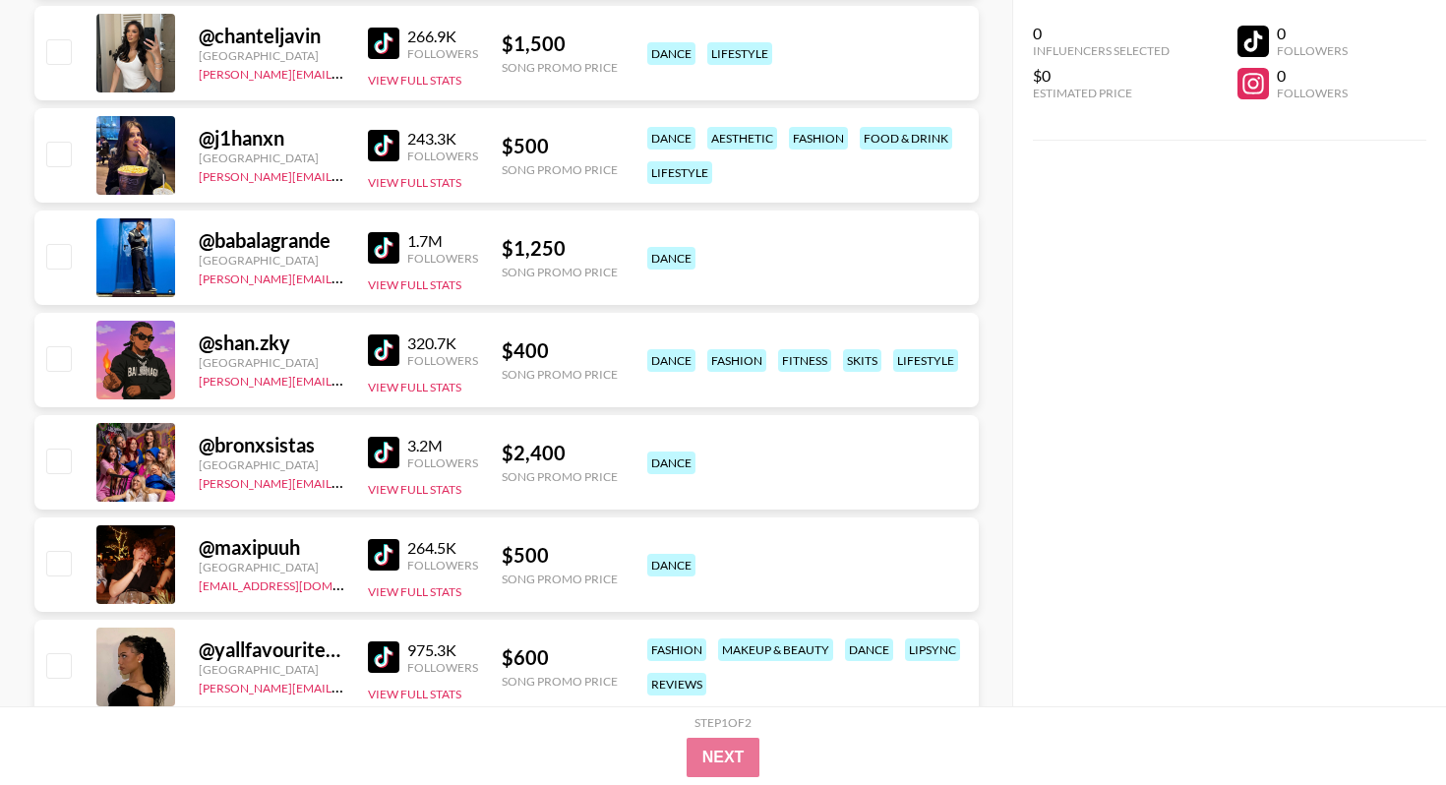
click at [383, 454] on img at bounding box center [383, 452] width 31 height 31
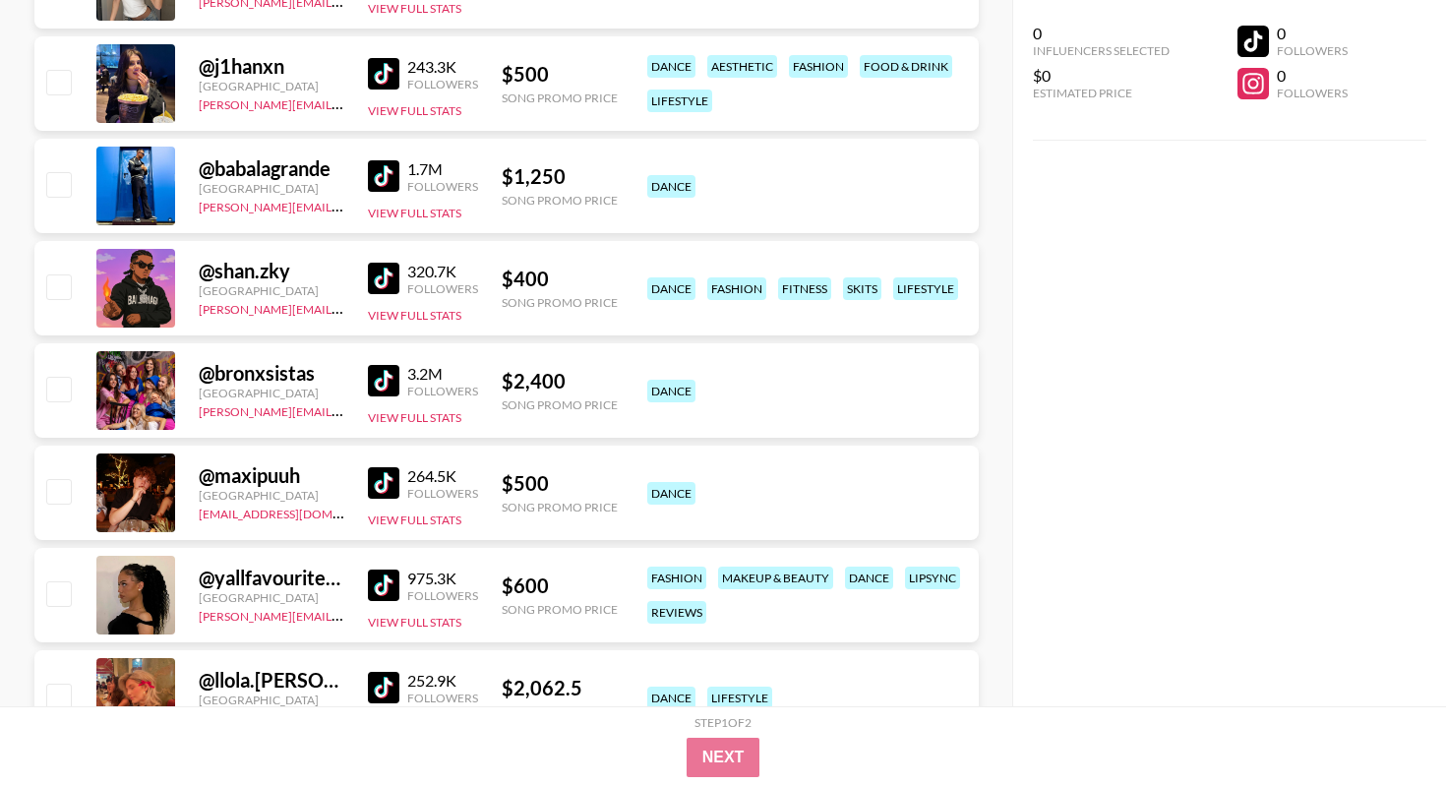
scroll to position [4088, 0]
click at [392, 382] on img at bounding box center [383, 381] width 31 height 31
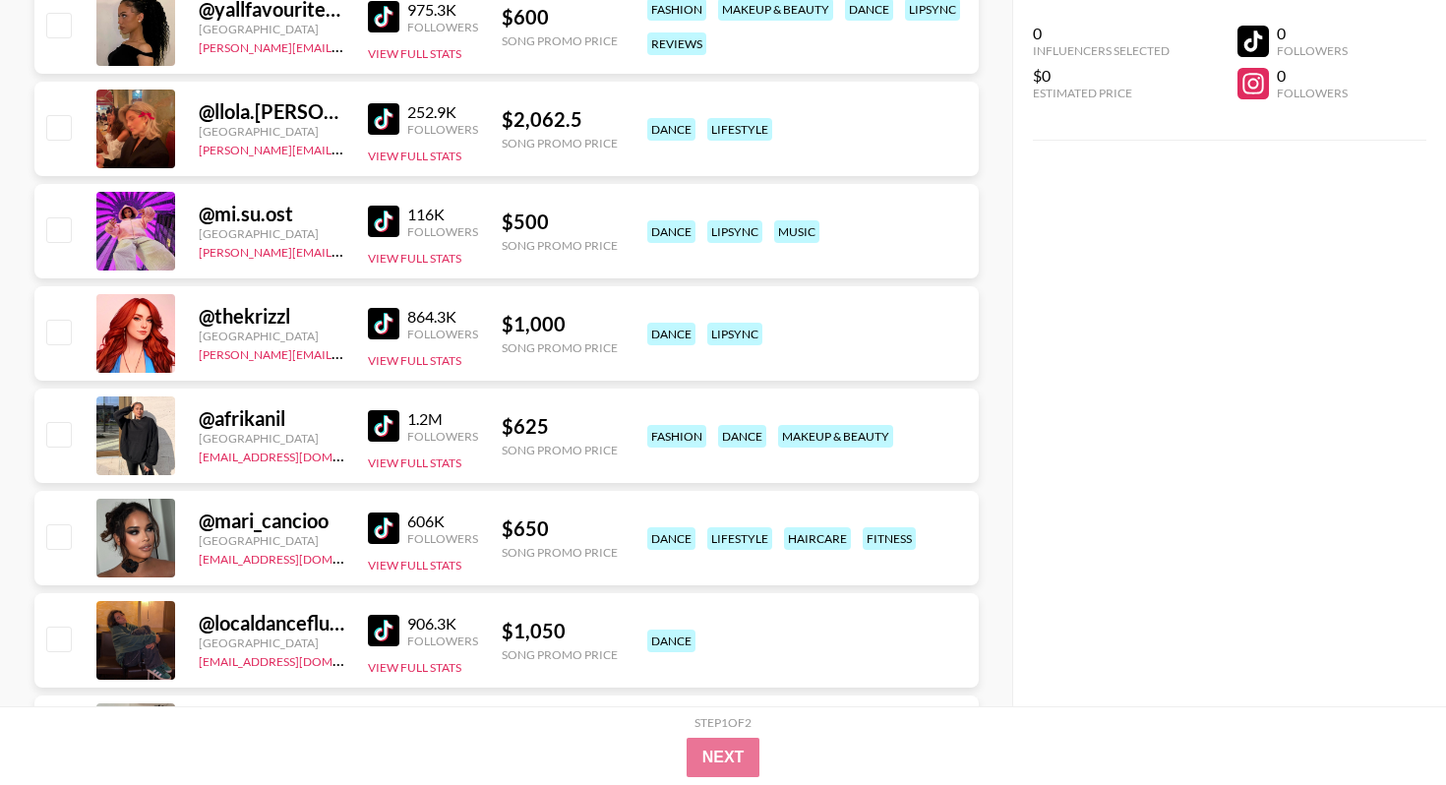
scroll to position [4661, 0]
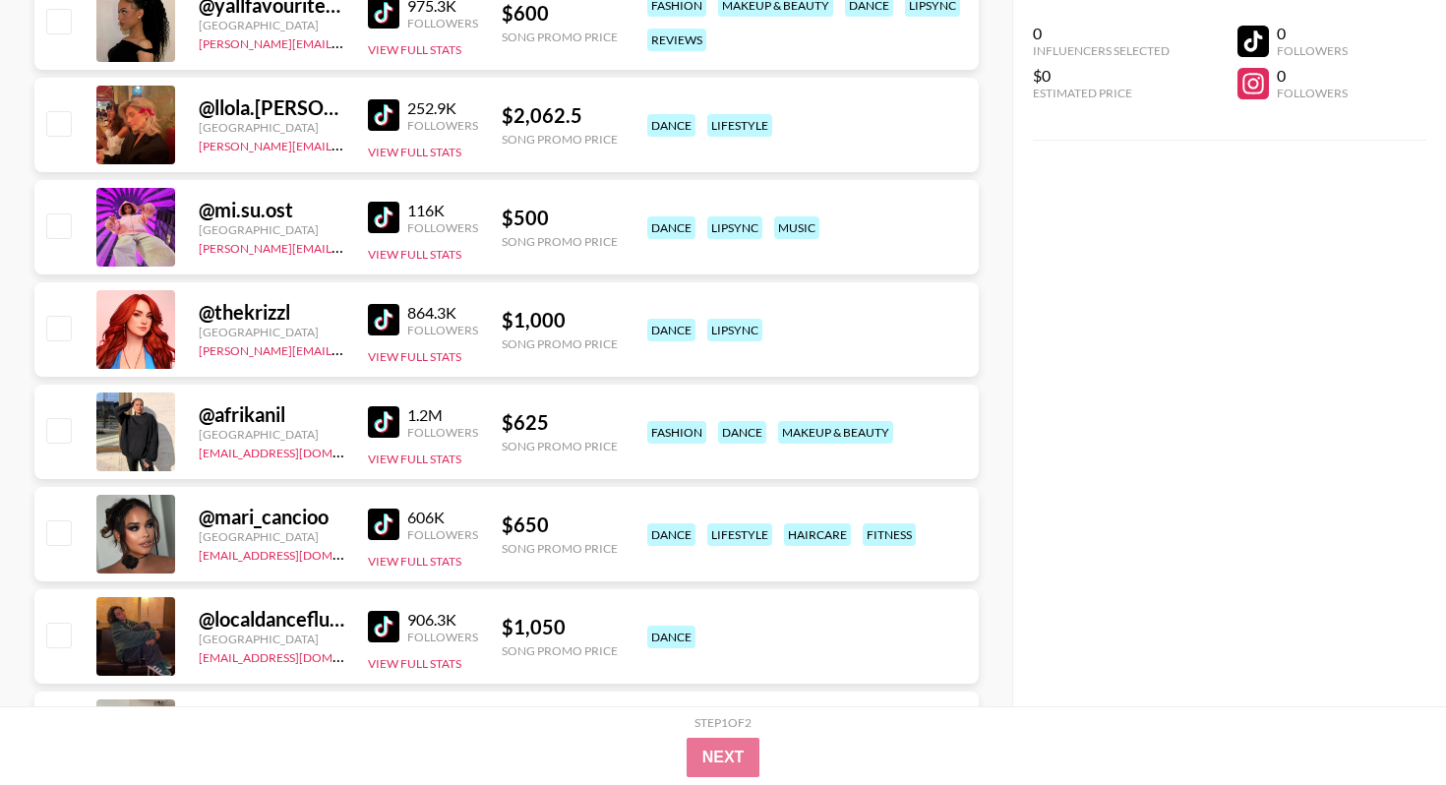
click at [395, 218] on img at bounding box center [383, 217] width 31 height 31
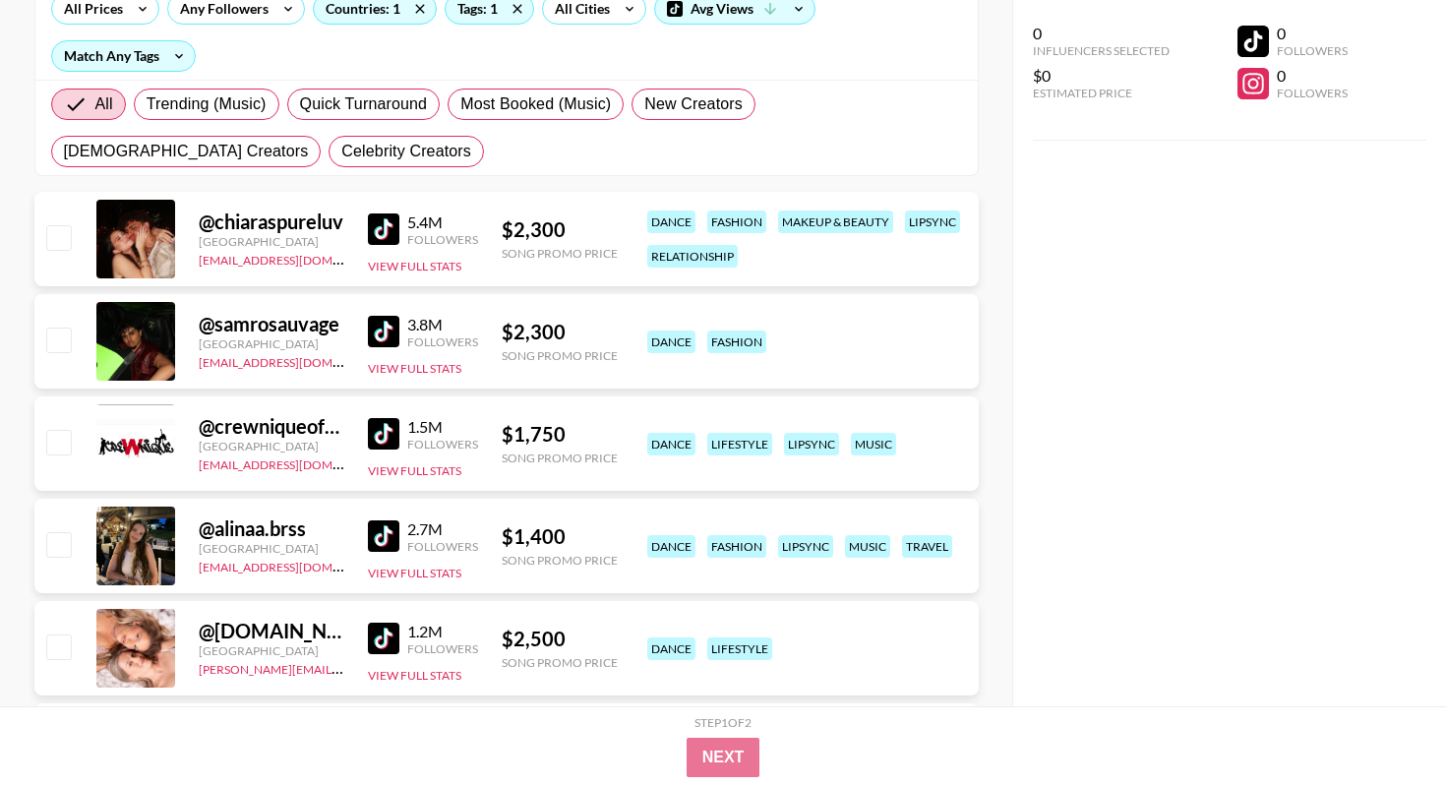
scroll to position [0, 0]
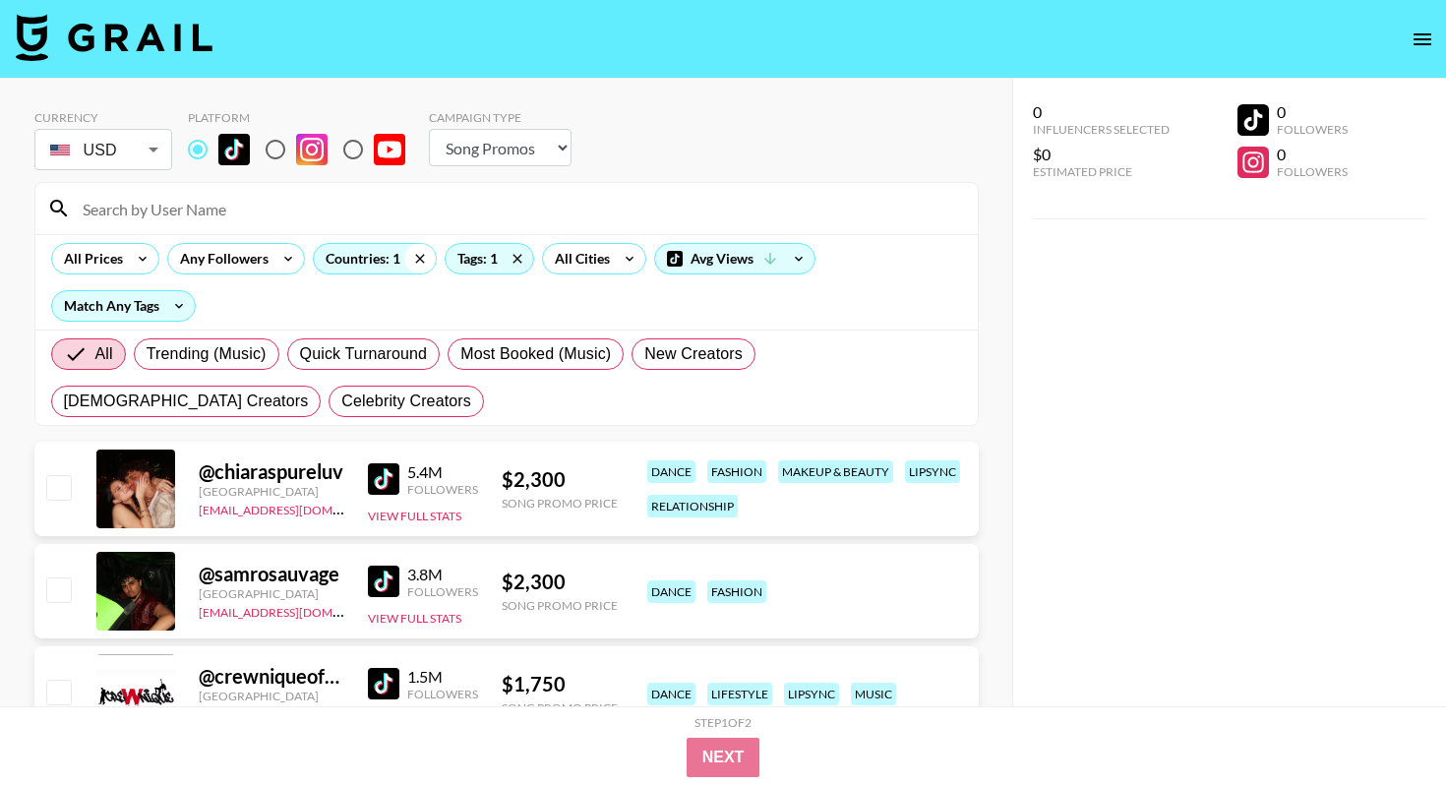
click at [418, 261] on icon at bounding box center [419, 259] width 31 height 30
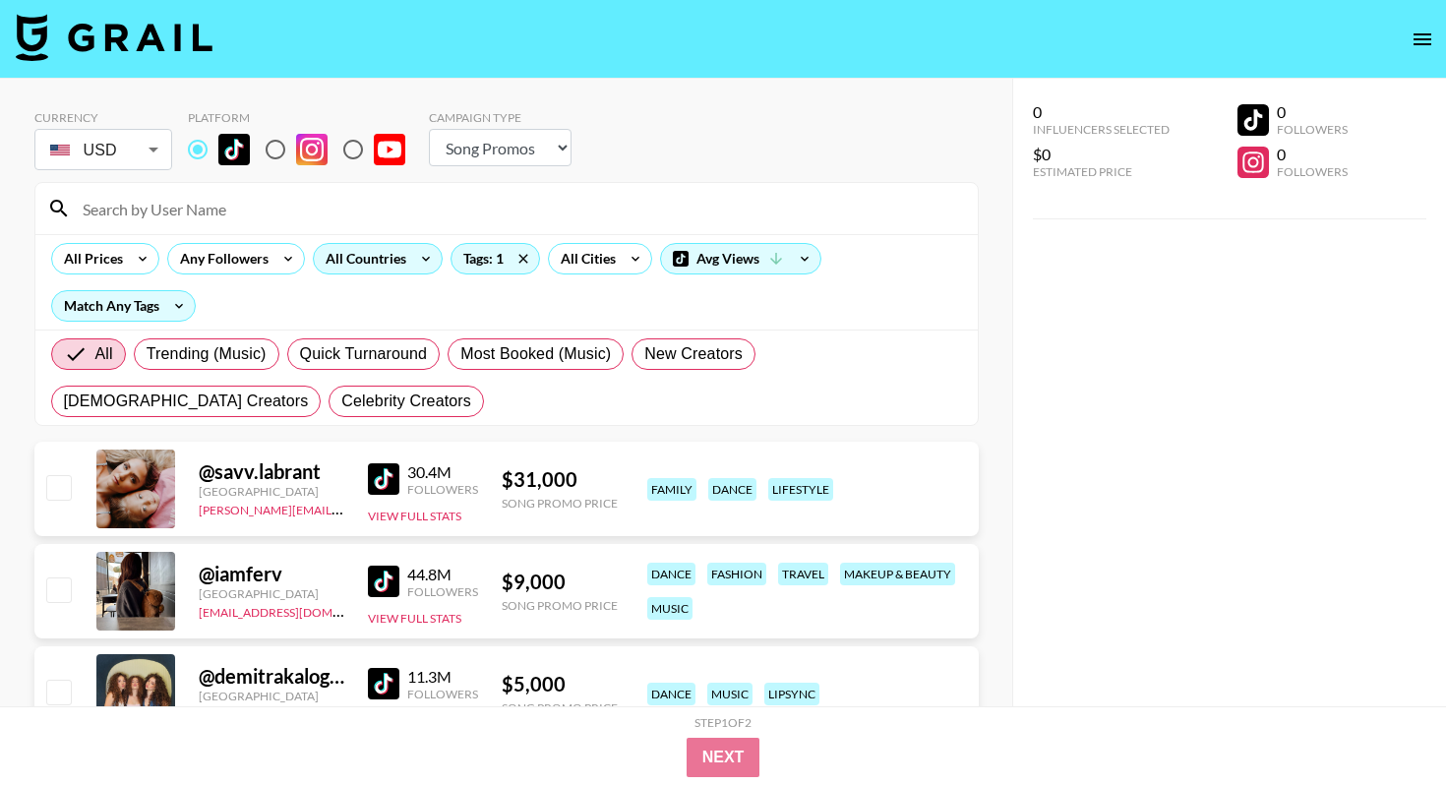
click at [362, 259] on div "All Countries" at bounding box center [362, 259] width 96 height 30
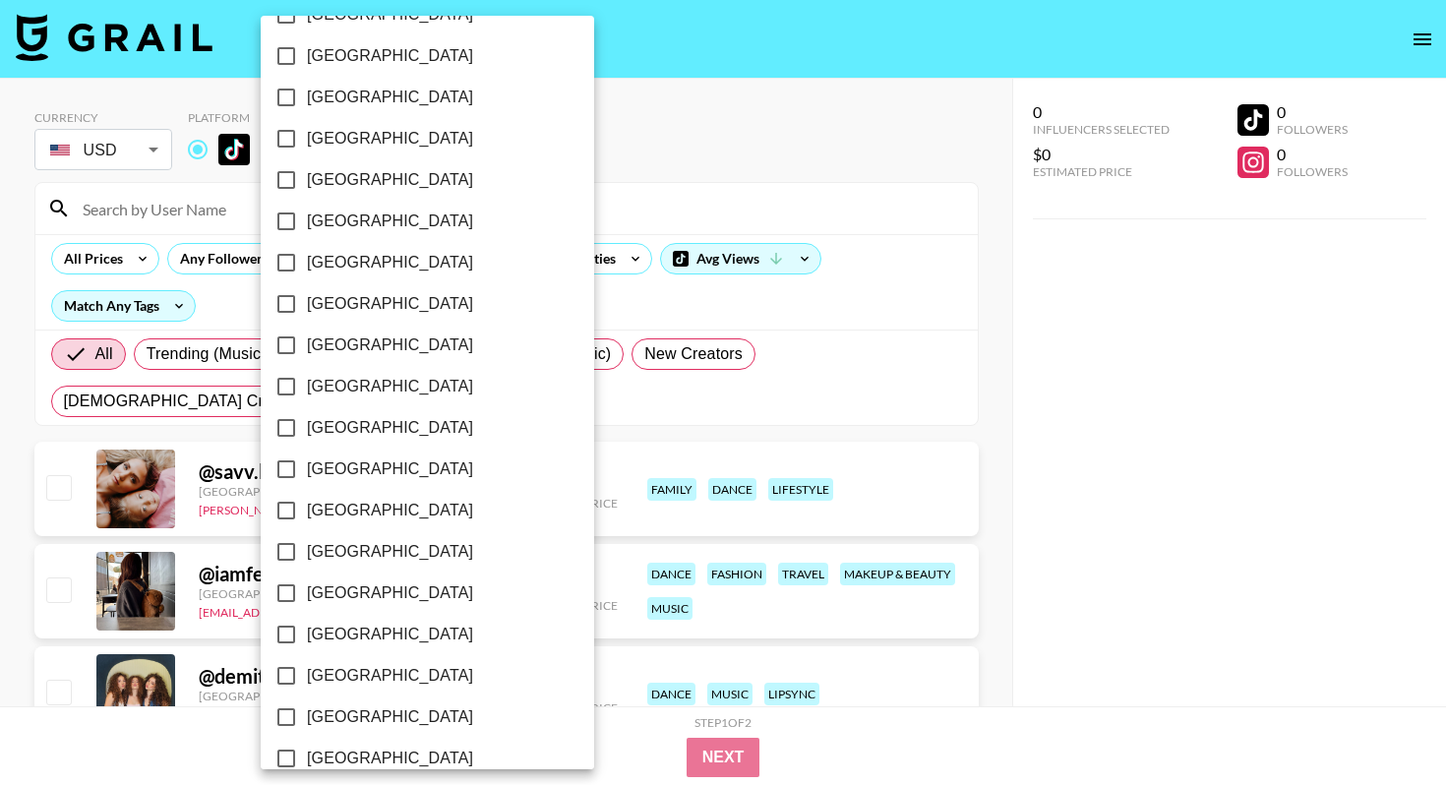
scroll to position [1509, 0]
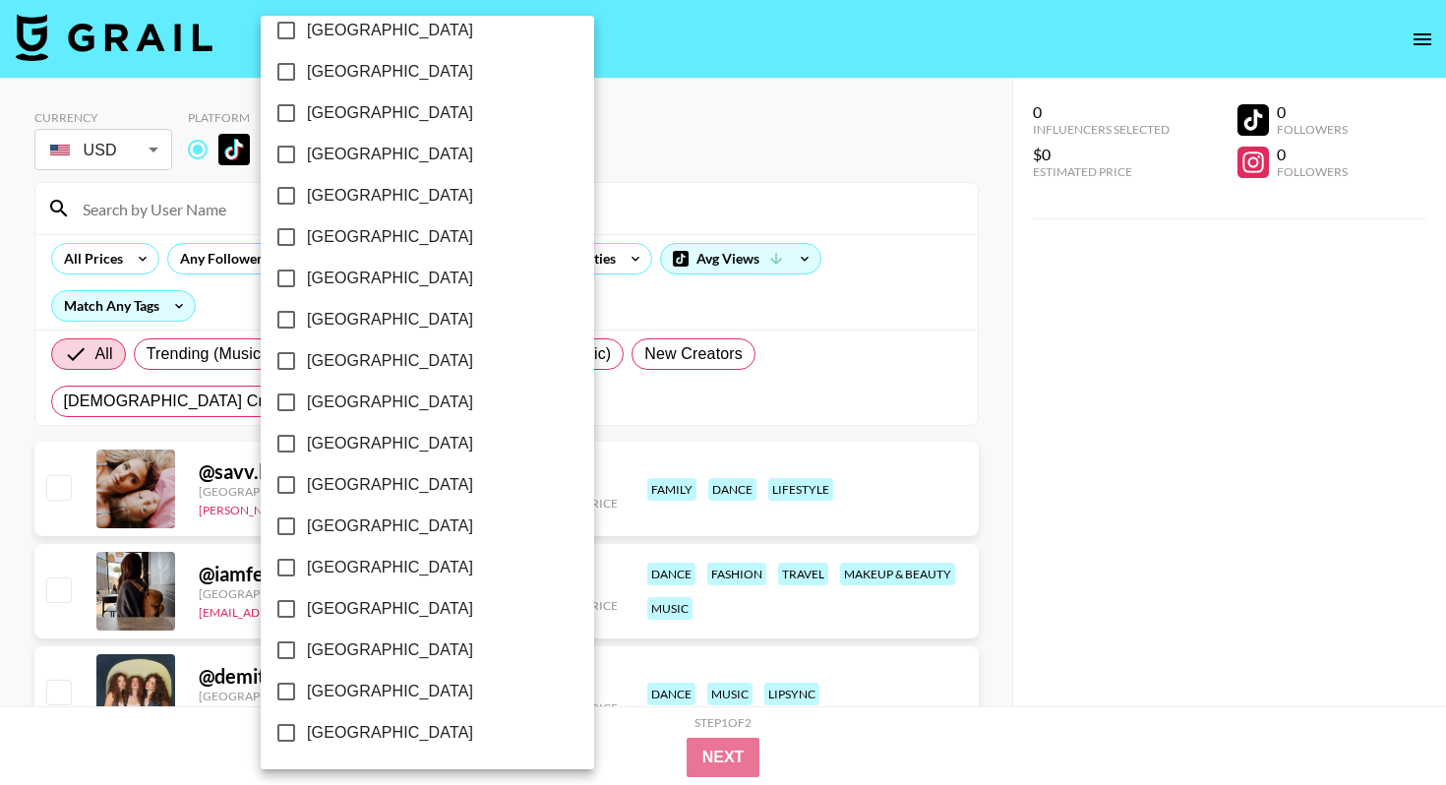
click at [316, 362] on span "[GEOGRAPHIC_DATA]" at bounding box center [390, 361] width 166 height 24
click at [307, 362] on input "[GEOGRAPHIC_DATA]" at bounding box center [286, 360] width 41 height 41
checkbox input "true"
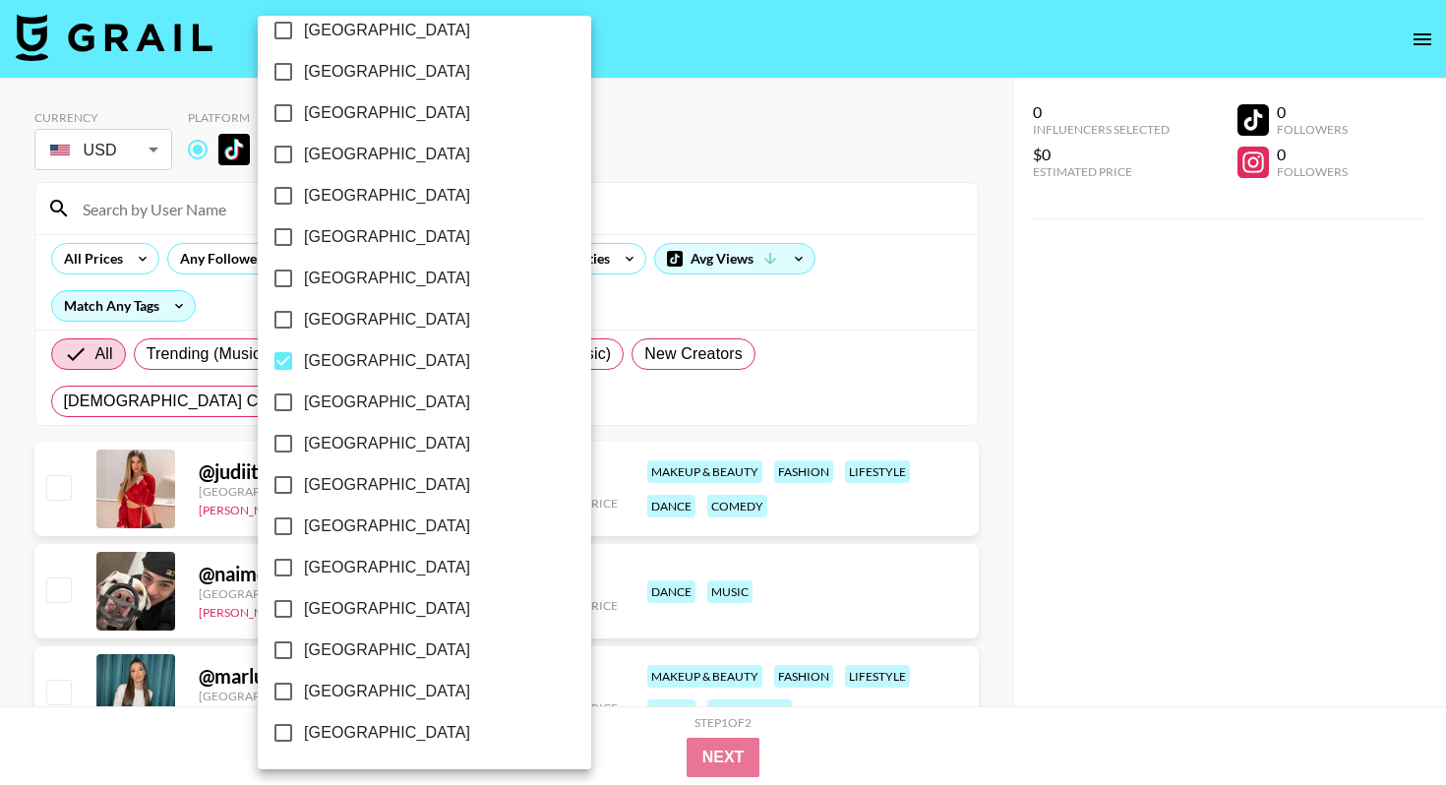
click at [778, 110] on div at bounding box center [723, 392] width 1446 height 785
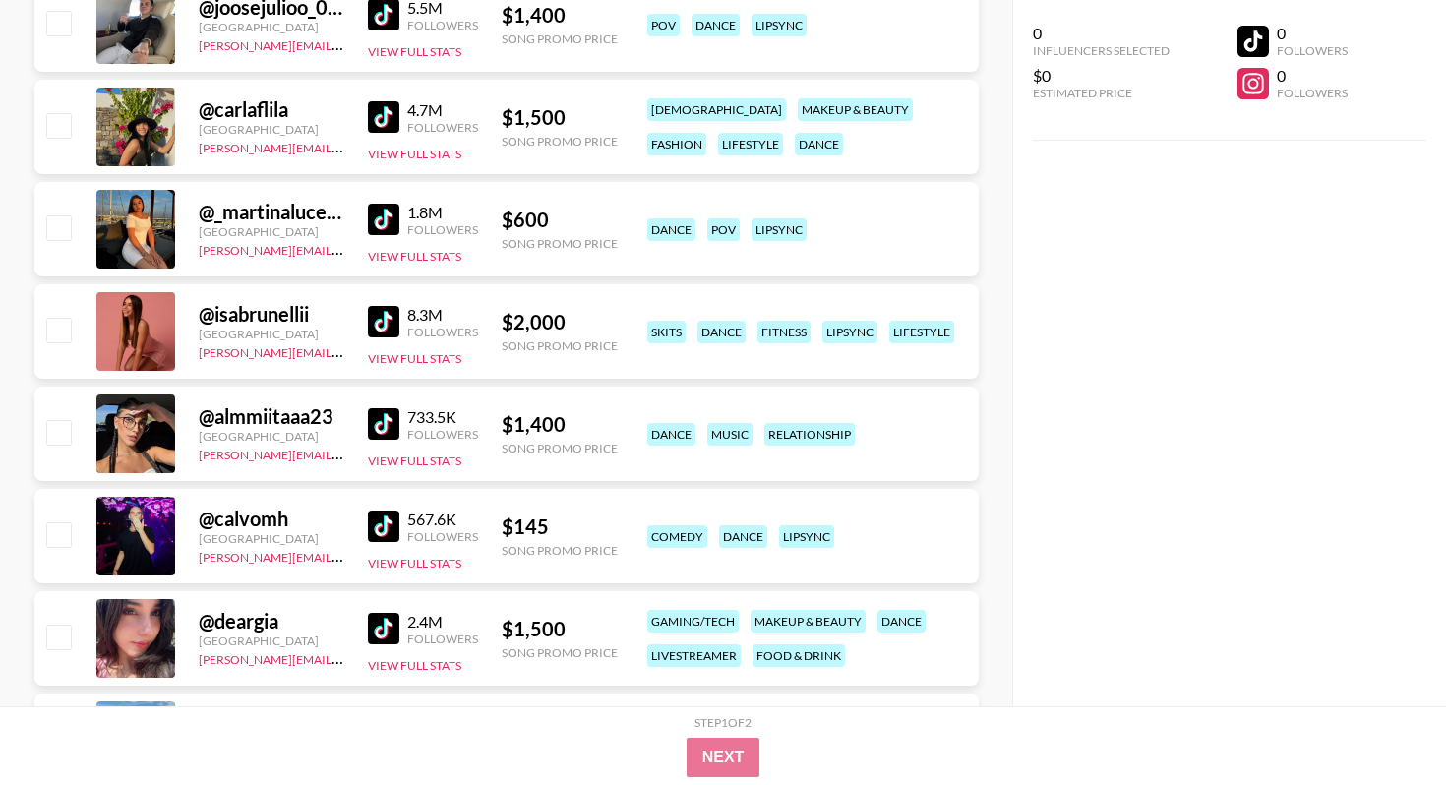
scroll to position [1190, 0]
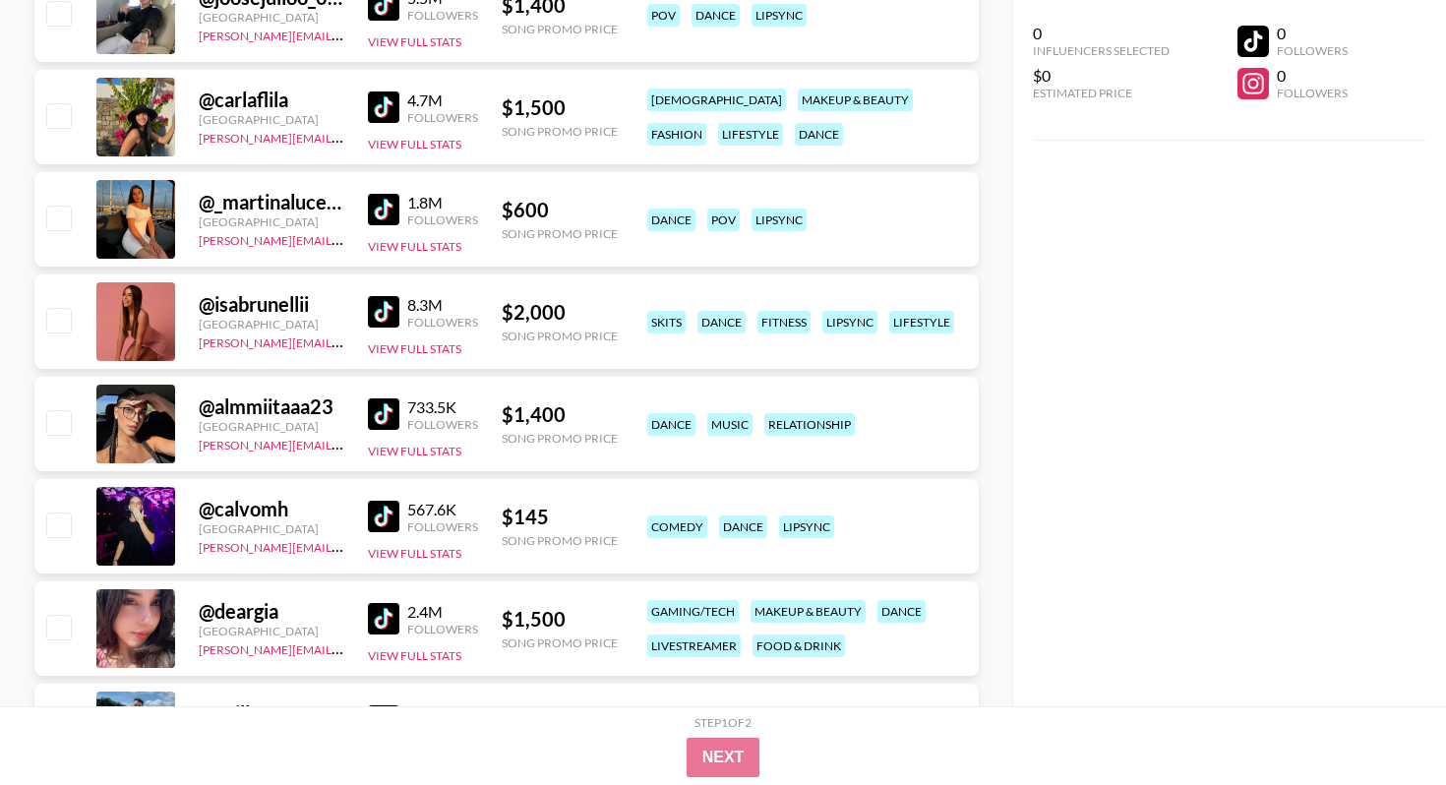
click at [383, 519] on img at bounding box center [383, 516] width 31 height 31
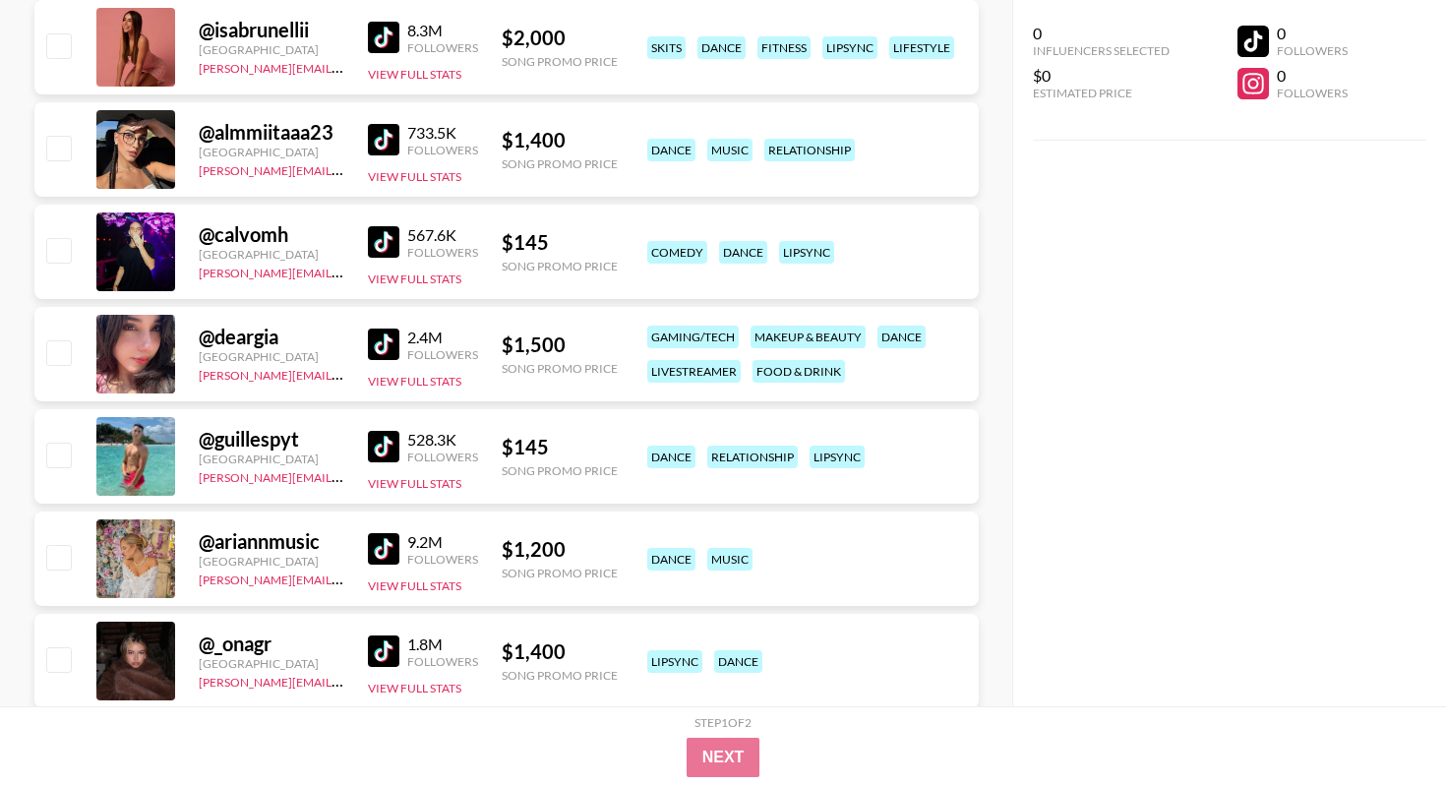
scroll to position [1467, 0]
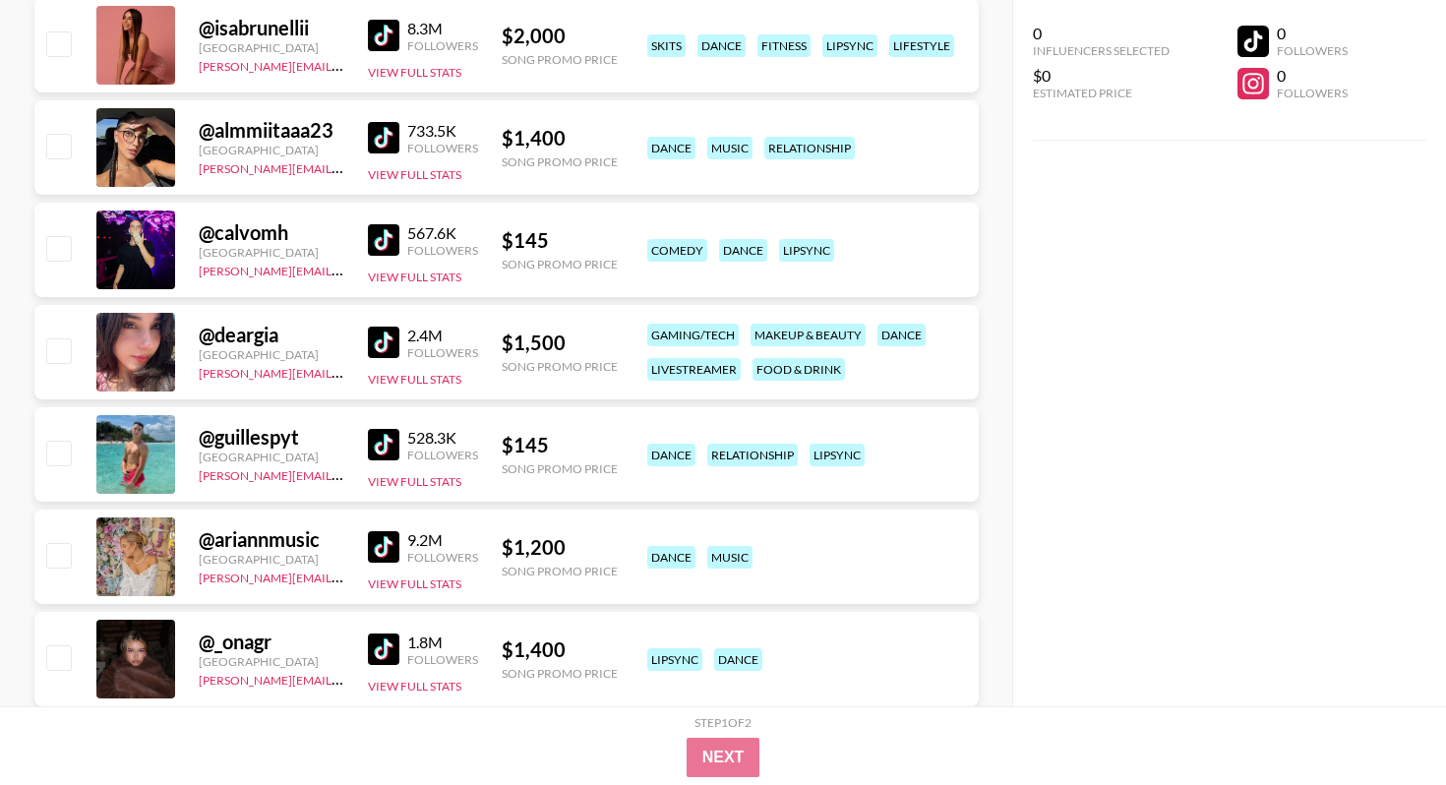
click at [384, 441] on img at bounding box center [383, 444] width 31 height 31
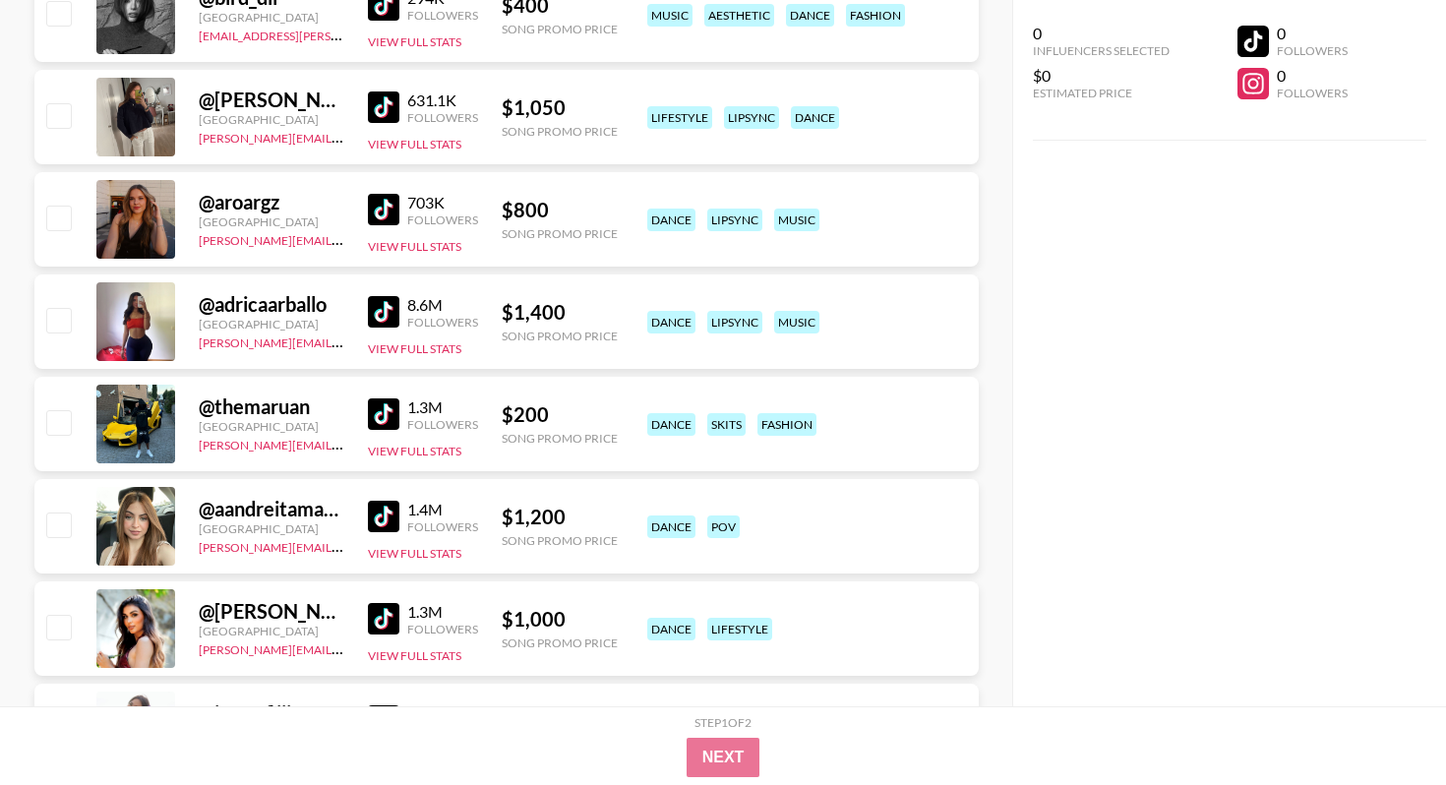
scroll to position [2500, 0]
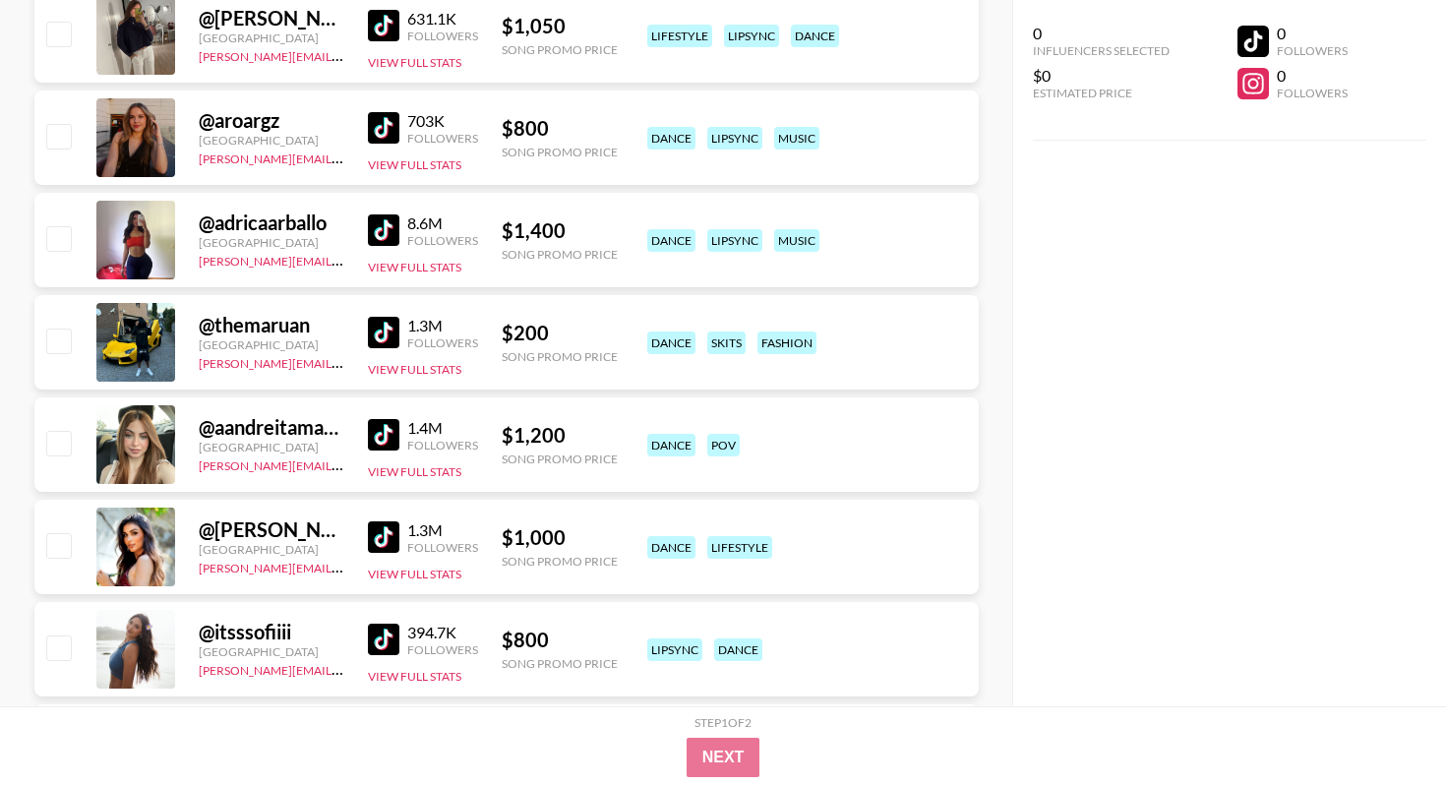
click at [385, 436] on img at bounding box center [383, 434] width 31 height 31
